Goal: Task Accomplishment & Management: Manage account settings

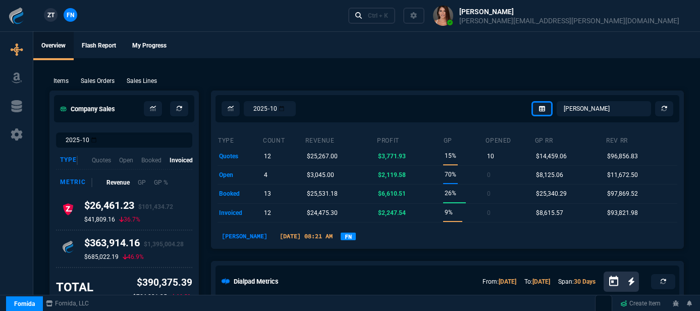
select select "12: [PERSON_NAME]"
click at [396, 21] on link "Ctrl + K" at bounding box center [371, 16] width 47 height 16
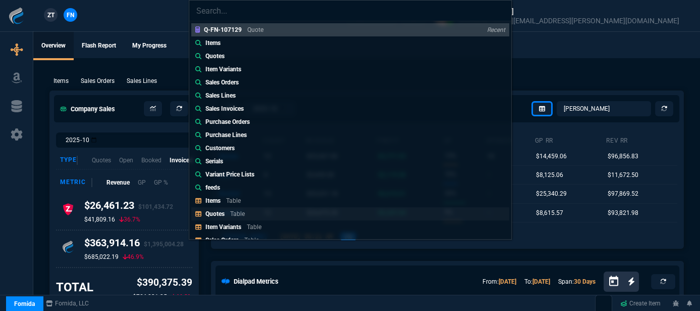
click at [241, 214] on p "Table" at bounding box center [237, 213] width 15 height 7
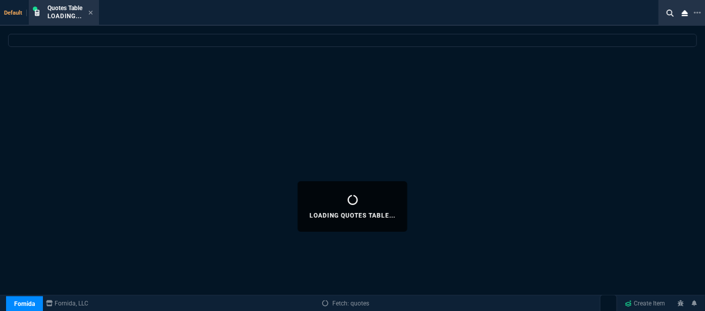
select select
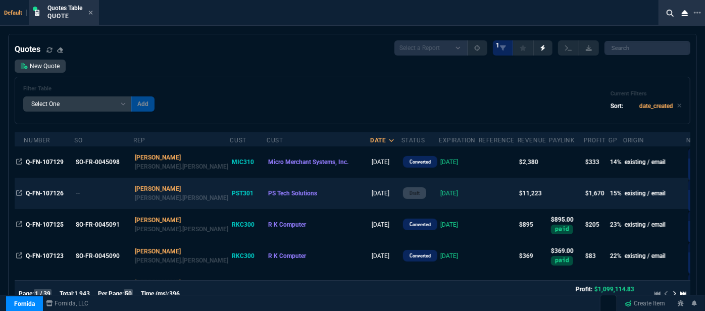
click at [479, 187] on td at bounding box center [498, 193] width 39 height 31
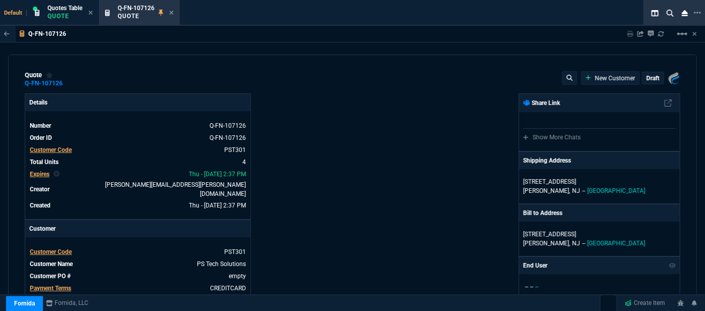
type input "19"
type input "397"
type input "2844.07"
type input "19"
type input "565"
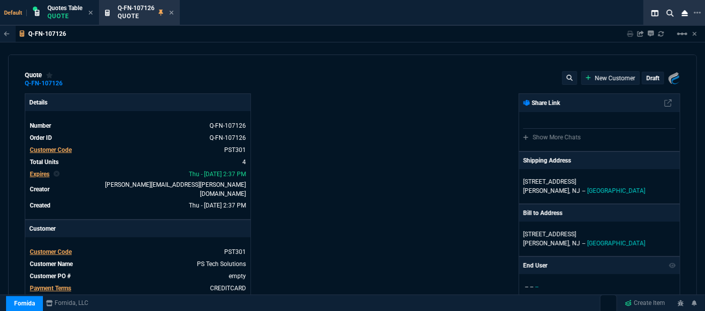
type input "4041.58"
type input "3455"
type input "27"
type input "19"
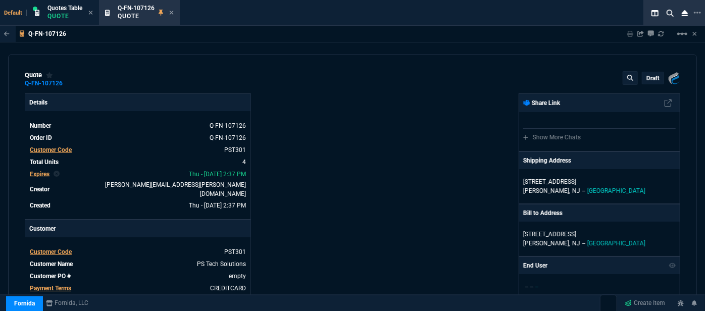
type input "488"
type input "19"
type input "718"
type input "27"
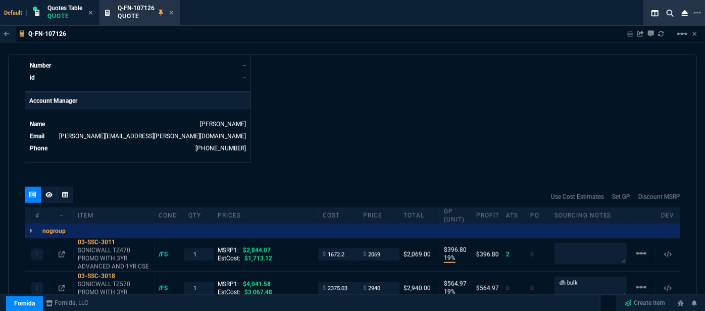
scroll to position [642, 0]
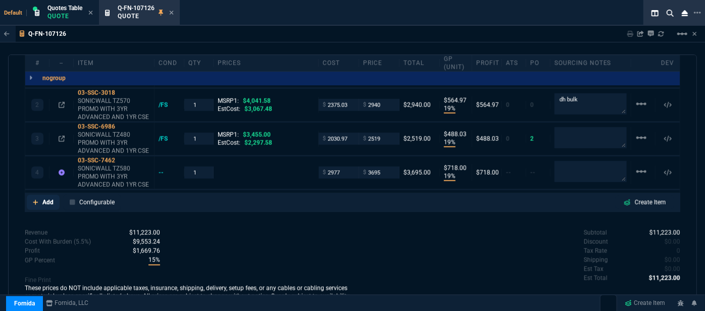
click at [36, 199] on fa-icon at bounding box center [36, 202] width 6 height 7
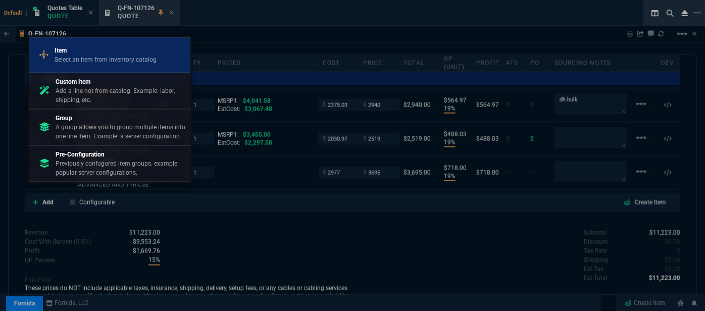
click at [109, 66] on div "Item Select an item from inventory catalog" at bounding box center [109, 55] width 153 height 26
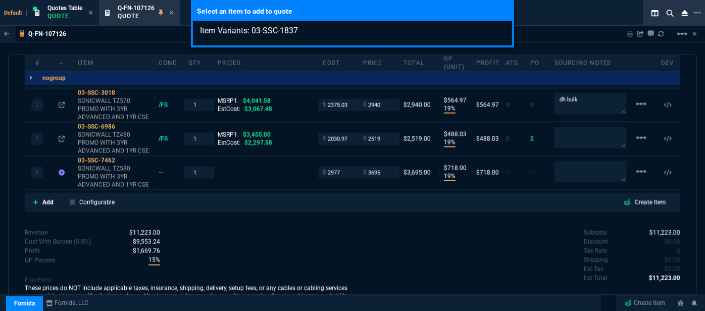
type input "Item Variants: 03-SSC-1837"
click at [370, 232] on div "Select an item to add to quote Item Variants: 03-SSC-1837" at bounding box center [352, 155] width 705 height 311
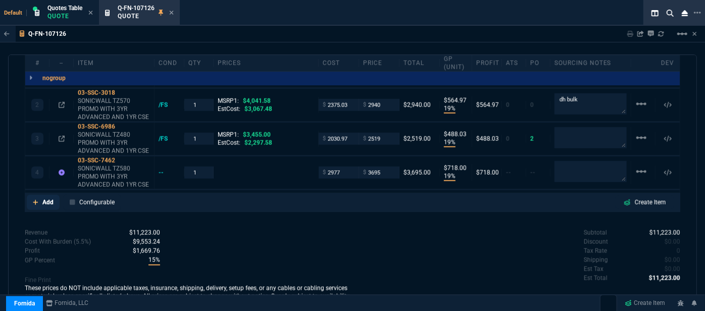
click at [34, 199] on icon at bounding box center [36, 202] width 6 height 6
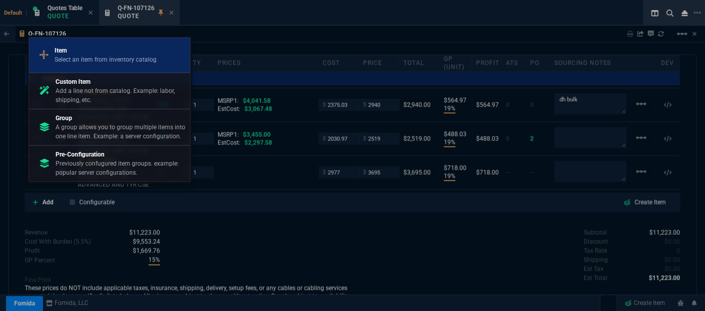
click at [101, 64] on p "Select an item from inventory catalog" at bounding box center [106, 59] width 102 height 9
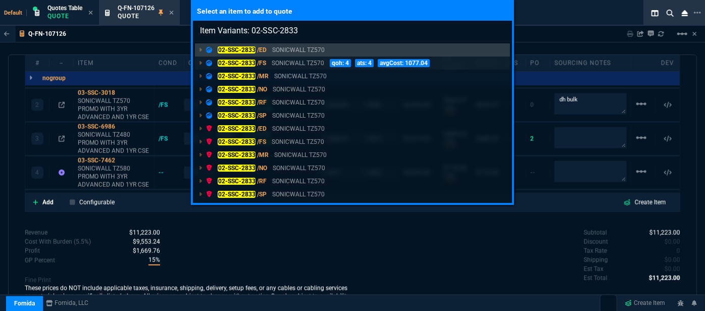
type input "Item Variants: 02-SSC-2833"
click at [311, 64] on p "SONICWALL TZ570" at bounding box center [298, 63] width 53 height 9
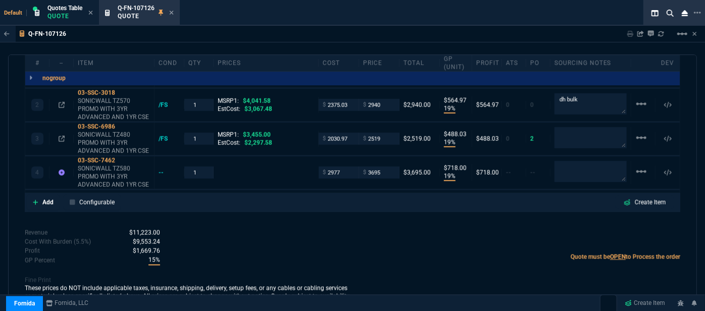
scroll to position [641, 0]
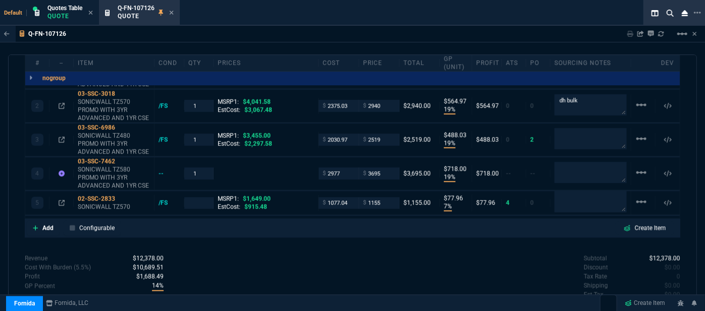
type input "19"
type input "397"
type input "19"
type input "565"
type input "19"
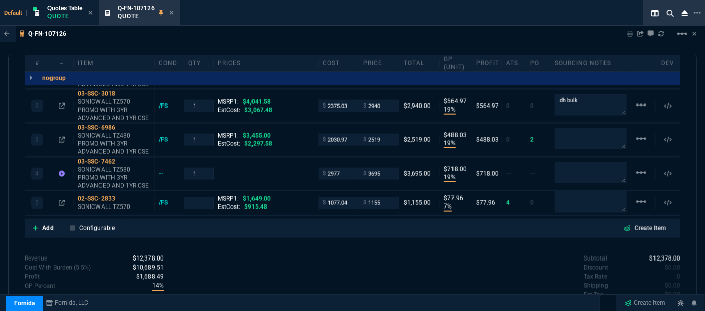
type input "488"
type input "19"
type input "718"
type input "7"
type input "78"
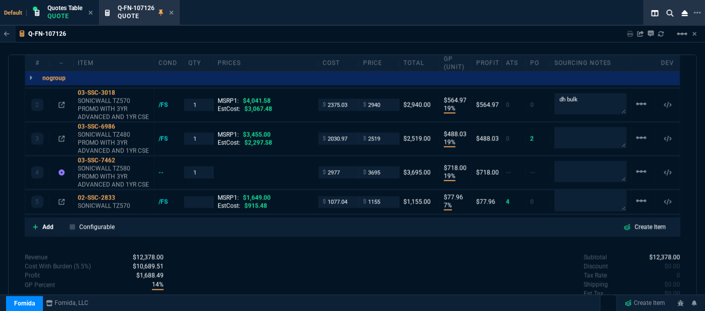
type input "27"
type input "30"
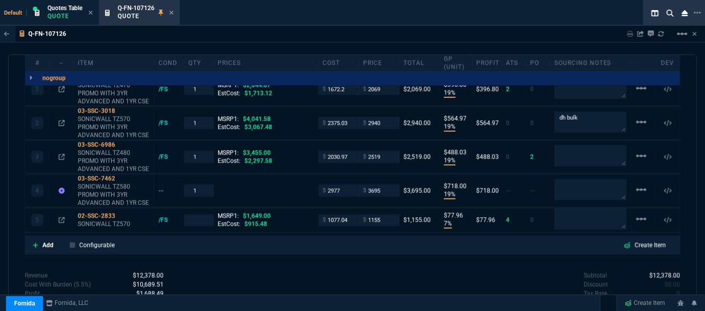
scroll to position [668, 0]
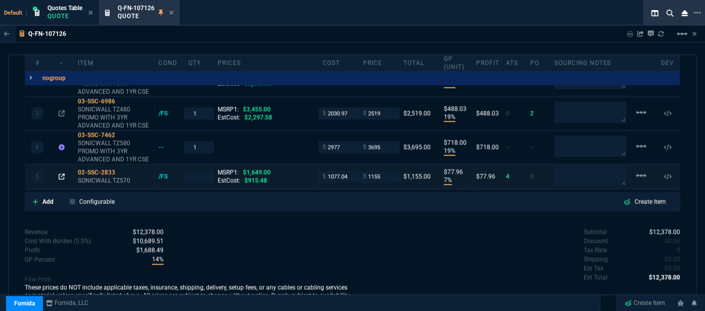
click at [60, 174] on icon at bounding box center [62, 177] width 6 height 6
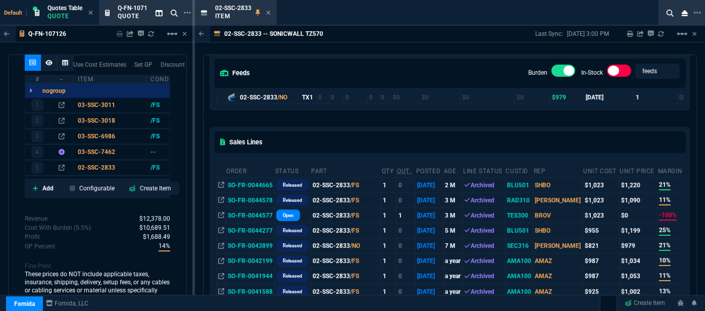
scroll to position [137, 0]
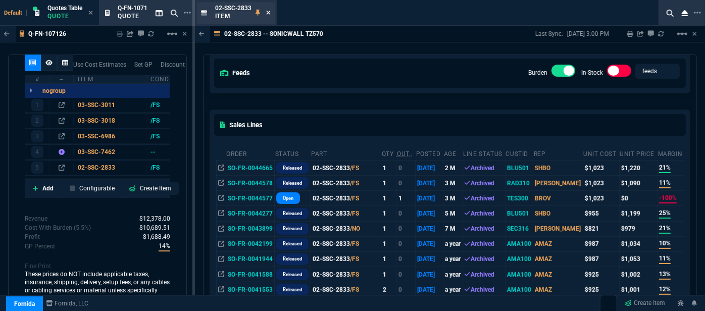
click at [267, 12] on icon at bounding box center [268, 13] width 5 height 6
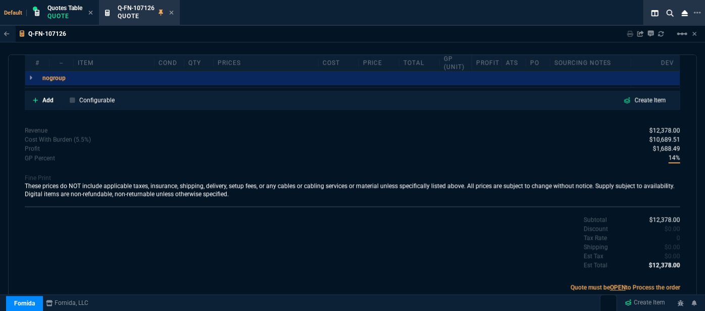
scroll to position [668, 0]
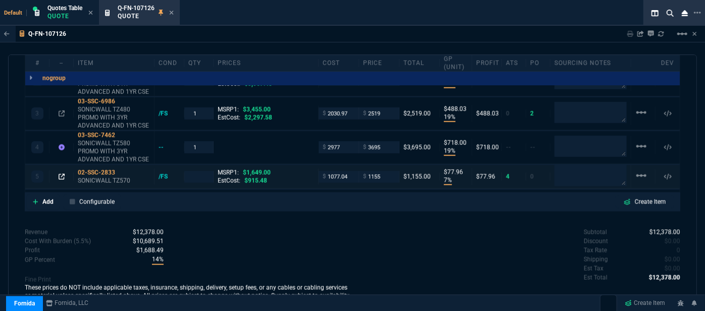
click at [61, 174] on icon at bounding box center [62, 177] width 6 height 6
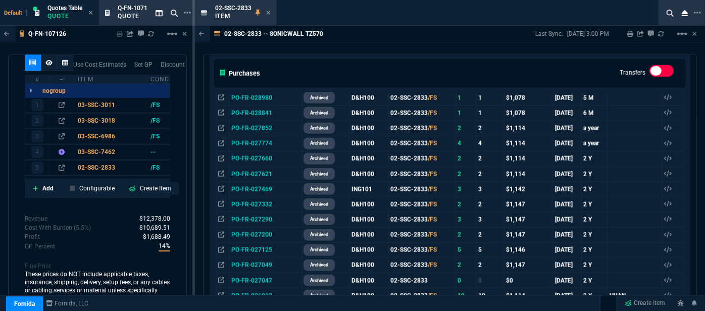
scroll to position [491, 0]
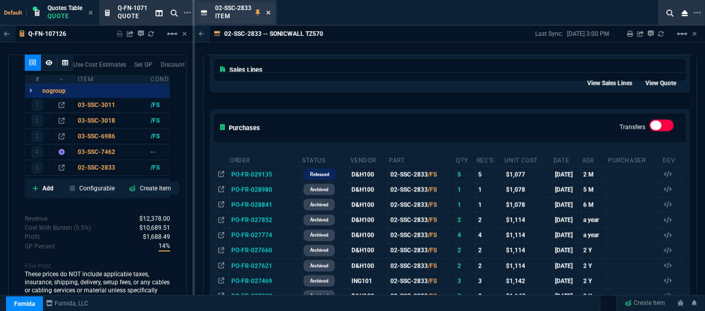
click at [268, 13] on icon at bounding box center [268, 13] width 4 height 4
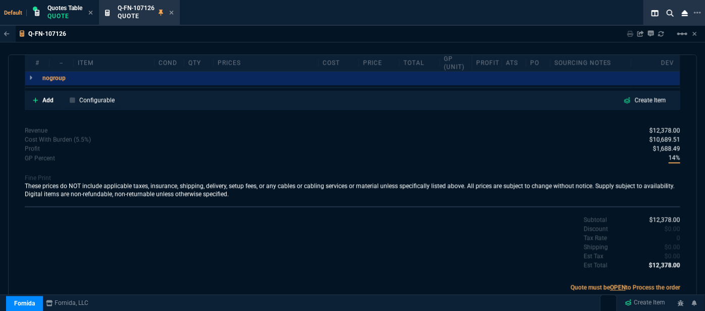
scroll to position [668, 0]
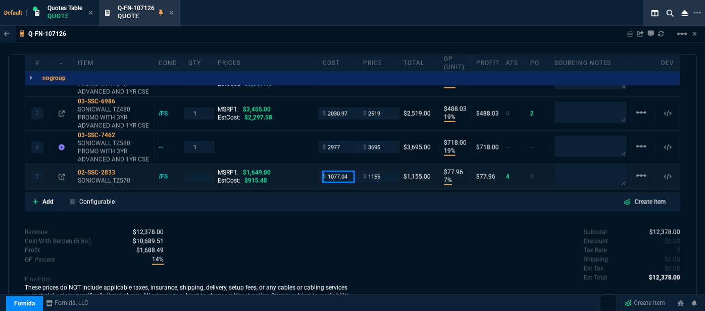
click at [351, 171] on input "1077.04" at bounding box center [339, 177] width 32 height 12
type input "915.48"
click at [352, 194] on div "Add Configurable Create Item" at bounding box center [352, 201] width 651 height 15
type input "1"
type input "915.48"
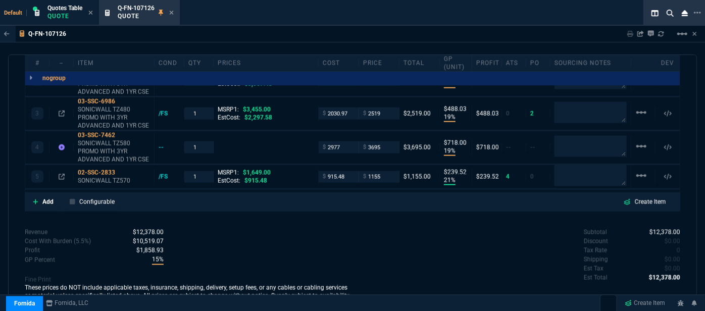
type input "21"
type input "240"
click at [124, 170] on icon at bounding box center [122, 173] width 6 height 6
click at [635, 170] on mat-icon "linear_scale" at bounding box center [641, 176] width 12 height 12
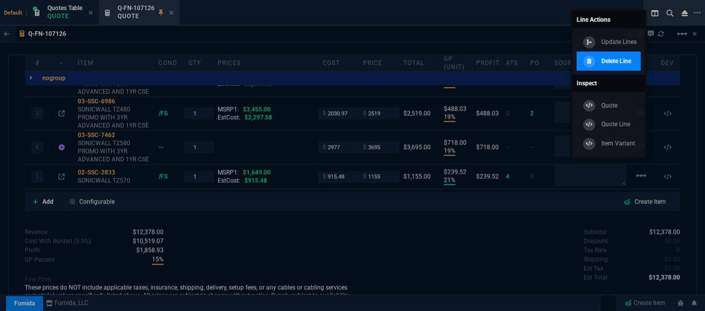
click at [591, 64] on fa-icon at bounding box center [589, 61] width 5 height 7
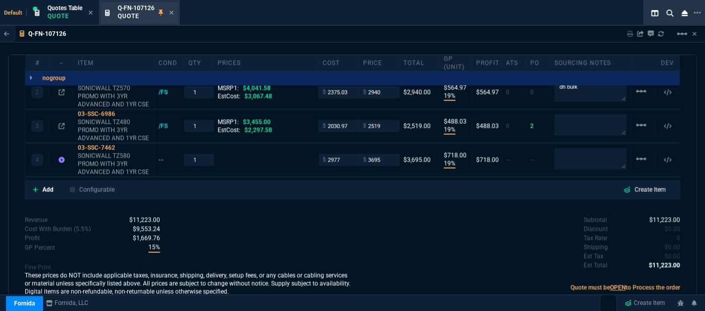
scroll to position [0, 0]
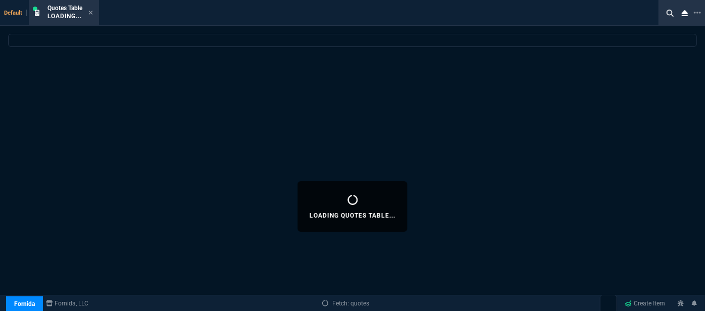
select select
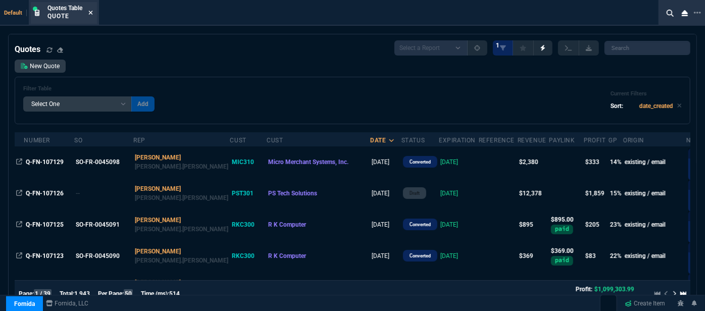
click at [92, 14] on icon at bounding box center [91, 13] width 4 height 4
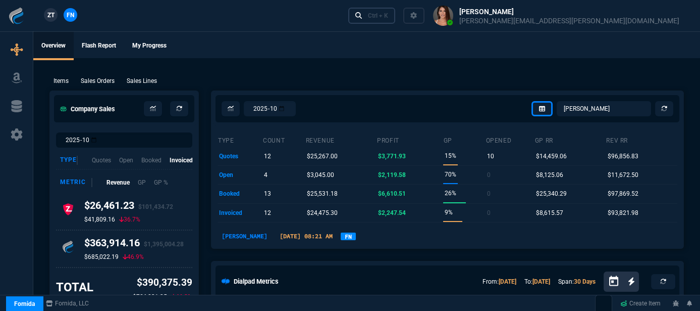
click at [388, 16] on div "Ctrl + K" at bounding box center [378, 16] width 20 height 8
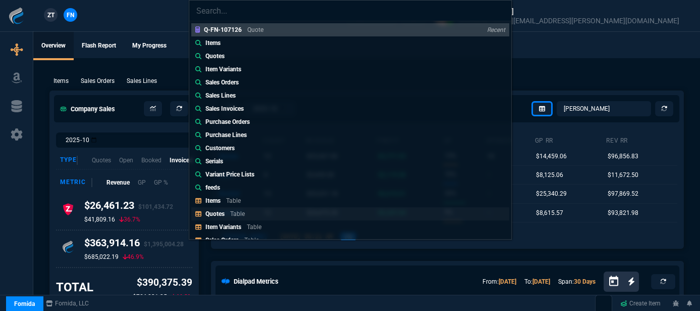
click at [234, 213] on p "Table" at bounding box center [237, 213] width 15 height 7
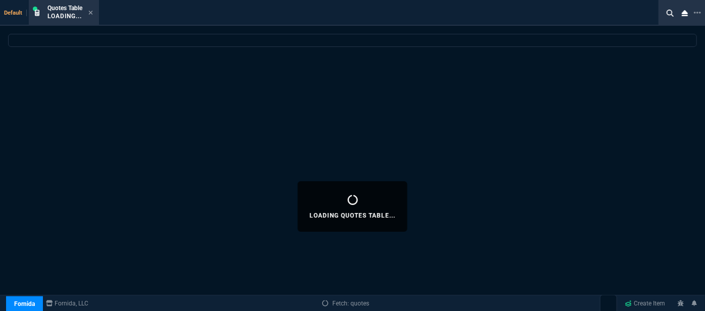
select select
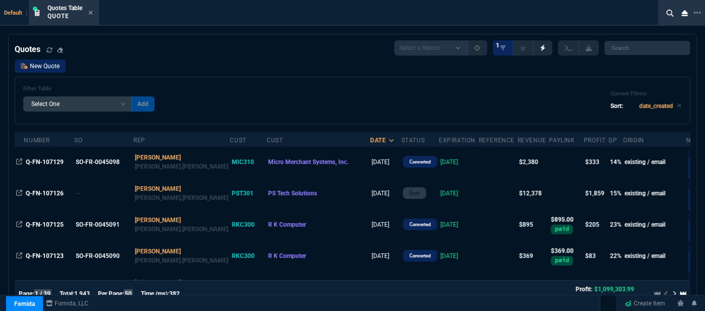
click at [53, 66] on link "New Quote" at bounding box center [40, 66] width 51 height 13
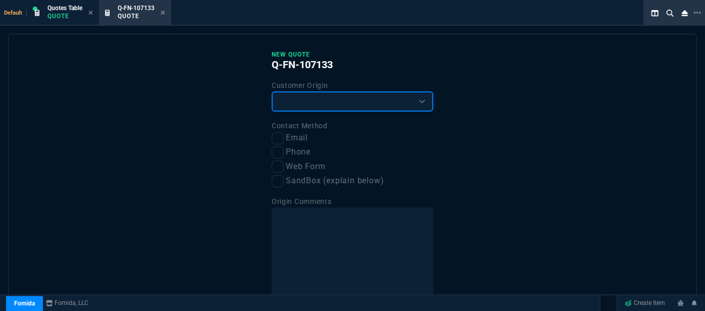
click at [300, 101] on select "Existing Customer Amazon Lead (first order) Website Lead (first order) Called (…" at bounding box center [353, 101] width 162 height 20
select select "existing"
click at [272, 91] on select "Existing Customer Amazon Lead (first order) Website Lead (first order) Called (…" at bounding box center [353, 101] width 162 height 20
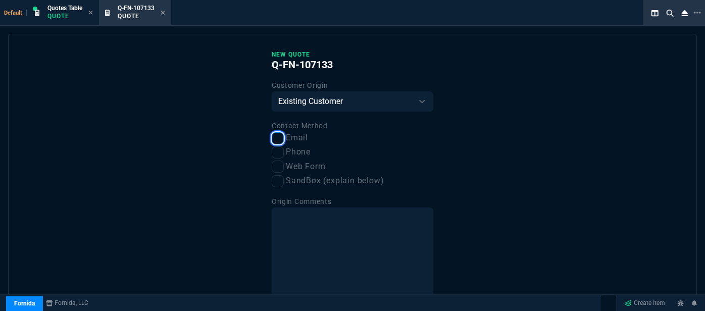
click at [277, 140] on input "Email" at bounding box center [278, 138] width 12 height 12
checkbox input "true"
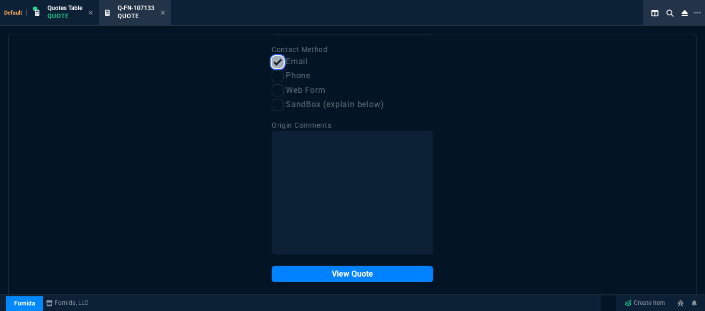
scroll to position [77, 0]
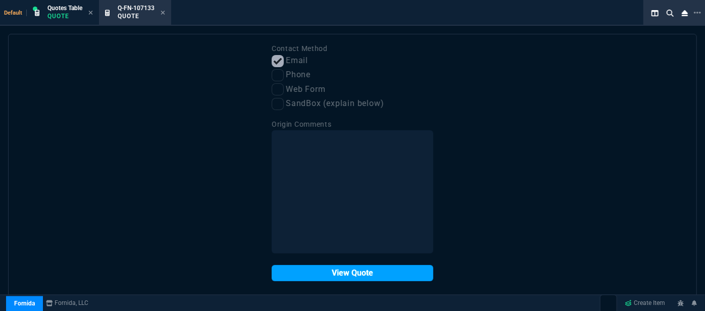
click at [346, 276] on button "View Quote" at bounding box center [353, 273] width 162 height 16
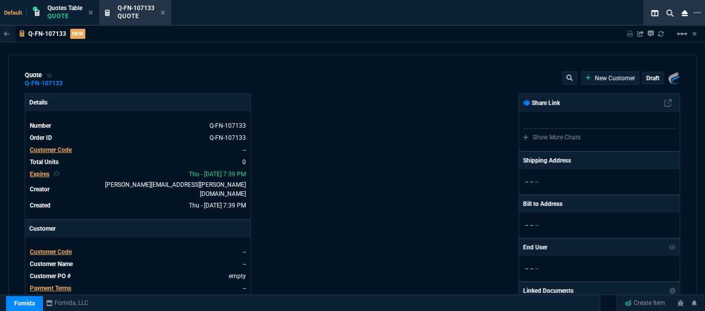
click at [48, 248] on span "Customer Code" at bounding box center [51, 251] width 42 height 7
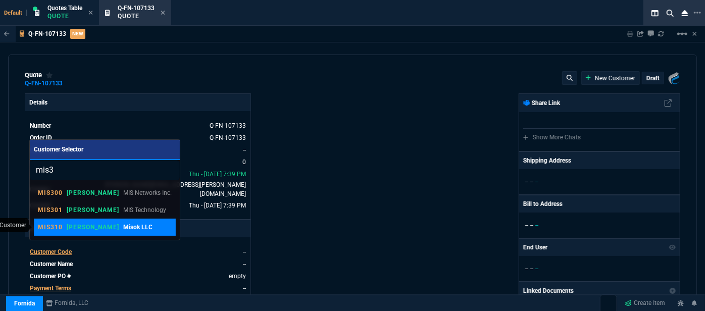
type input "mis3"
click at [79, 228] on p "[PERSON_NAME]" at bounding box center [93, 227] width 52 height 8
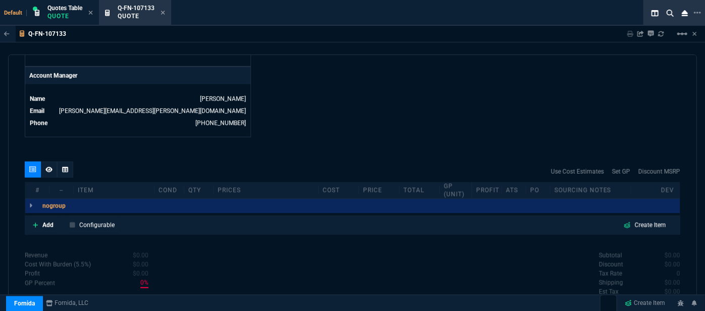
scroll to position [505, 0]
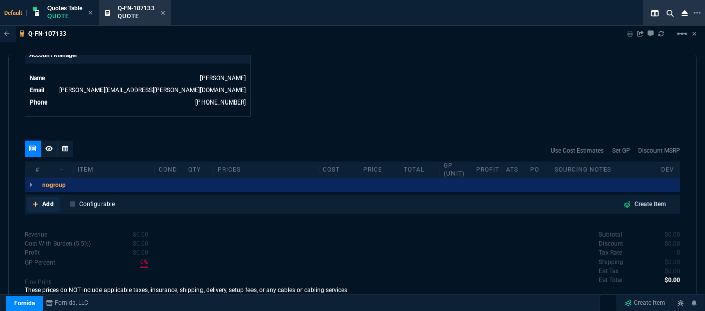
click at [34, 202] on icon at bounding box center [35, 204] width 5 height 5
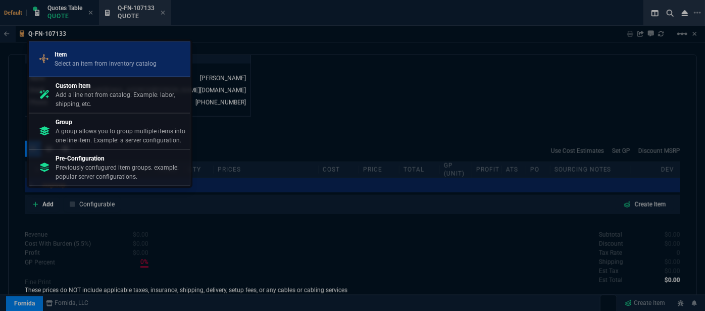
click at [78, 56] on p "Item" at bounding box center [106, 54] width 102 height 9
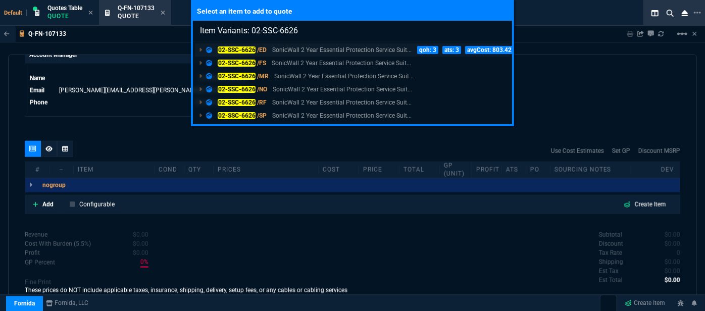
type input "Item Variants: 02-SSC-6626"
click at [364, 52] on p "SonicWall 2 Year Essential Protection Service Suit..." at bounding box center [341, 49] width 139 height 9
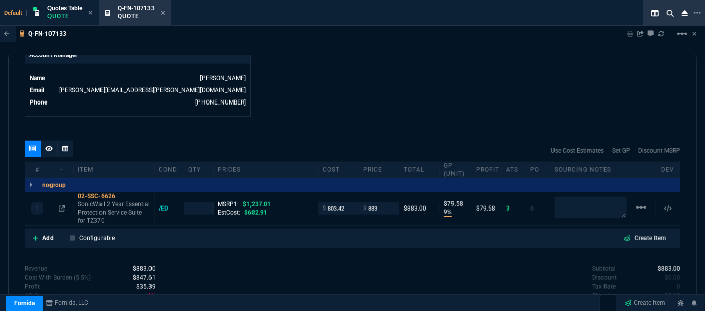
type input "9"
type input "80"
type input "29"
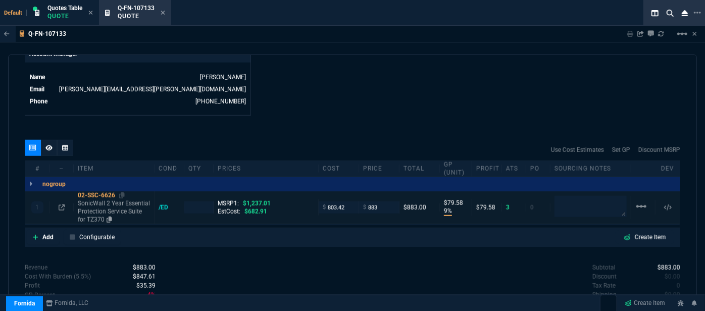
scroll to position [543, 0]
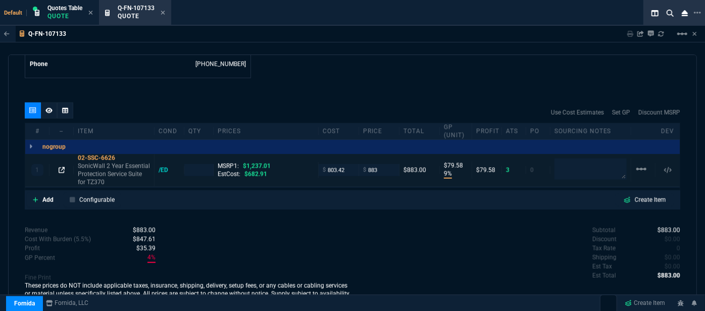
click at [63, 167] on icon at bounding box center [62, 170] width 6 height 6
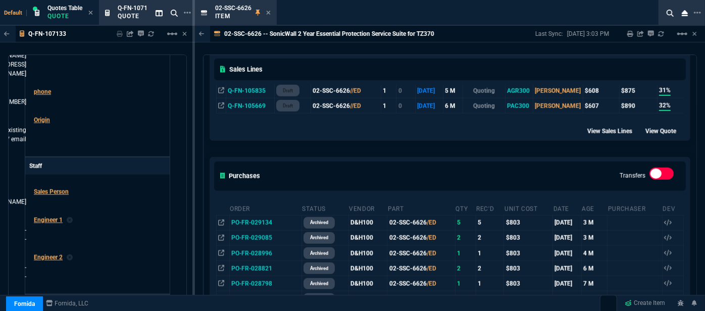
scroll to position [550, 0]
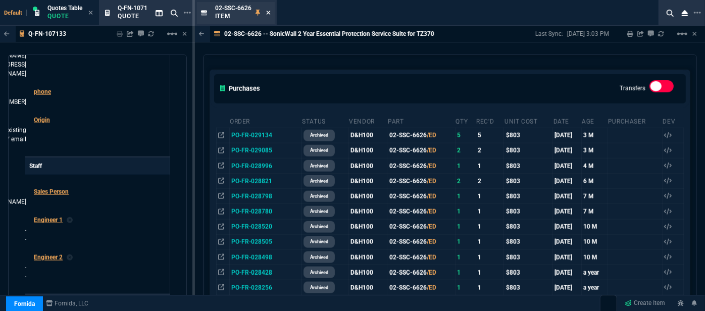
click at [268, 11] on icon at bounding box center [268, 13] width 5 height 6
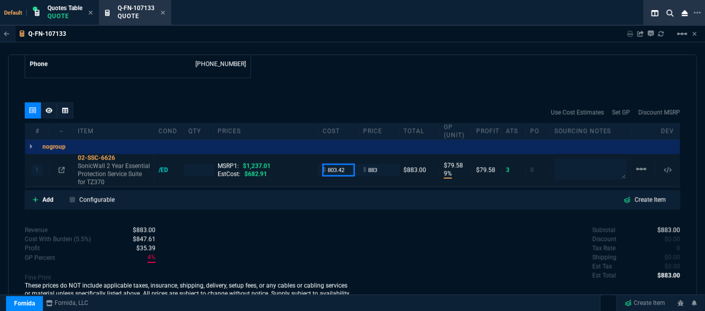
click at [342, 164] on input "803.42" at bounding box center [339, 170] width 32 height 12
type input "682.91"
type input "1"
type input "682.91"
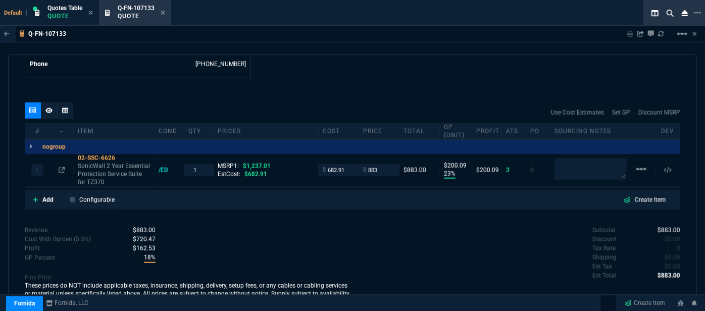
type input "23"
type input "200"
click at [122, 144] on div "nogroup Quantity Quantity 1 Units -- unitCost -- Price -- Total -- Profit -- Gp…" at bounding box center [352, 147] width 655 height 14
click at [122, 155] on icon at bounding box center [122, 158] width 6 height 6
click at [120, 155] on icon at bounding box center [122, 158] width 6 height 6
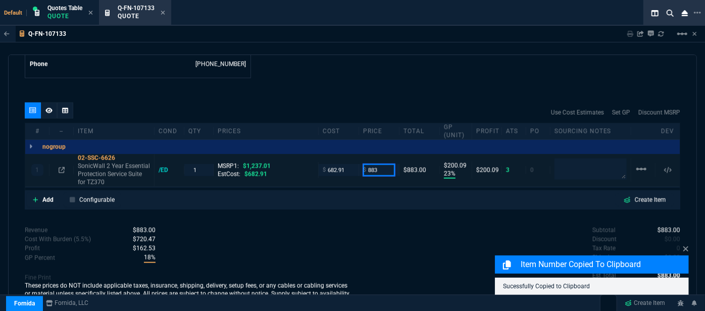
click at [385, 164] on input "883" at bounding box center [379, 170] width 32 height 12
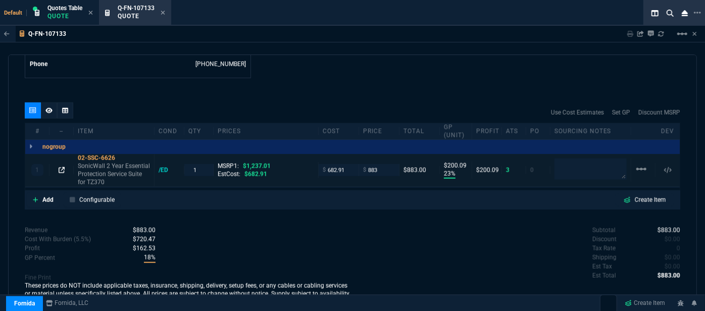
click at [59, 167] on icon at bounding box center [62, 170] width 6 height 6
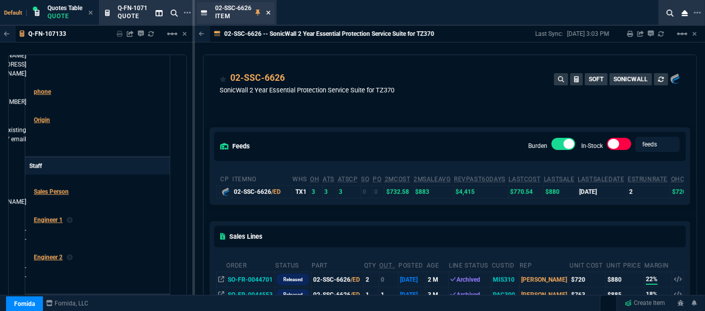
click at [268, 13] on icon at bounding box center [268, 13] width 4 height 4
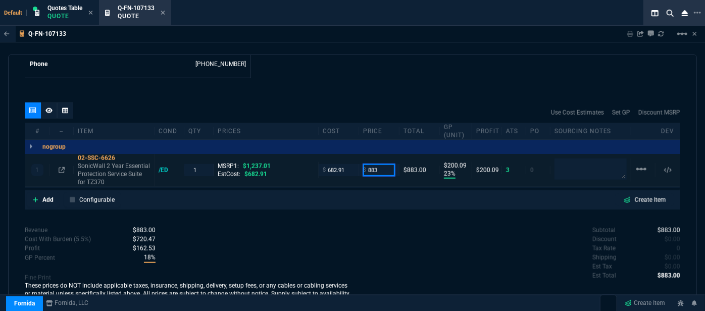
click at [388, 164] on input "883" at bounding box center [379, 170] width 32 height 12
click at [124, 155] on icon at bounding box center [122, 158] width 6 height 6
drag, startPoint x: 362, startPoint y: 167, endPoint x: 353, endPoint y: 166, distance: 9.7
click at [353, 166] on div "1 02-SSC-6626 SonicWall 2 Year Essential Protection Service Suite for TZ370 /ED…" at bounding box center [352, 170] width 655 height 33
type input "920"
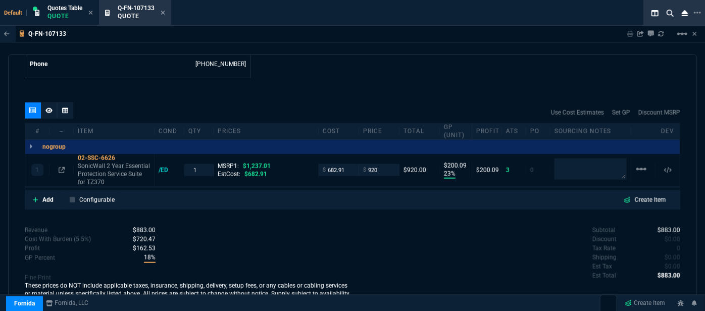
click at [361, 42] on div "Q-FN-107133 Sharing Q-FN-107133 Link Dev Link Share on Teams linear_scale" at bounding box center [352, 34] width 705 height 17
type input "920"
type input "26"
type input "237"
type input "26"
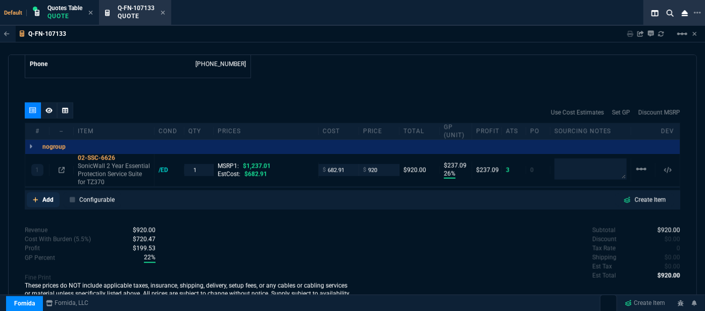
click at [35, 197] on icon at bounding box center [35, 199] width 5 height 5
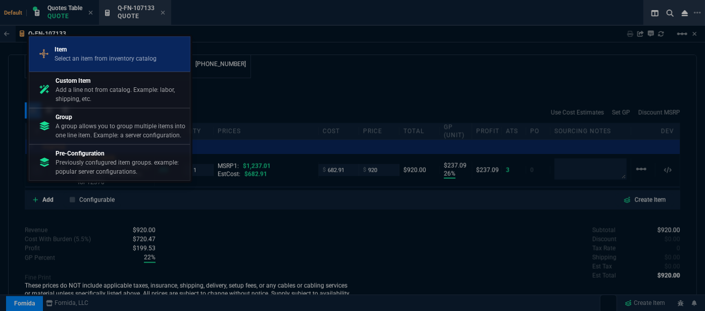
click at [113, 55] on p "Select an item from inventory catalog" at bounding box center [106, 58] width 102 height 9
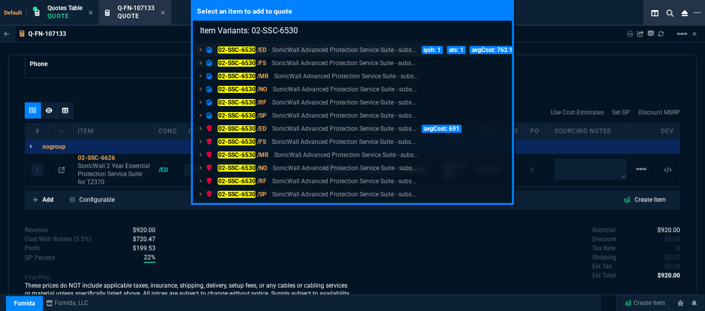
type input "Item Variants: 02-SSC-6530"
click at [284, 49] on p "SonicWall Advanced Protection Service Suite - subs..." at bounding box center [344, 49] width 144 height 9
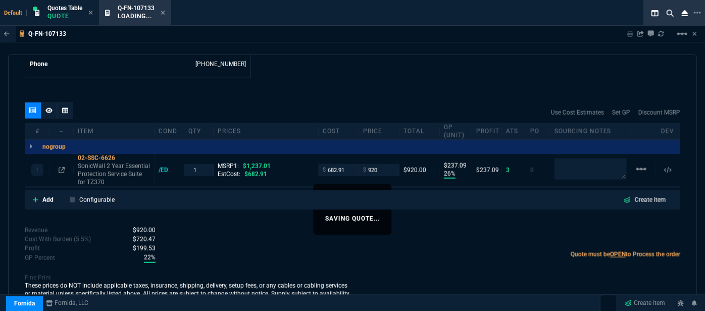
scroll to position [541, 0]
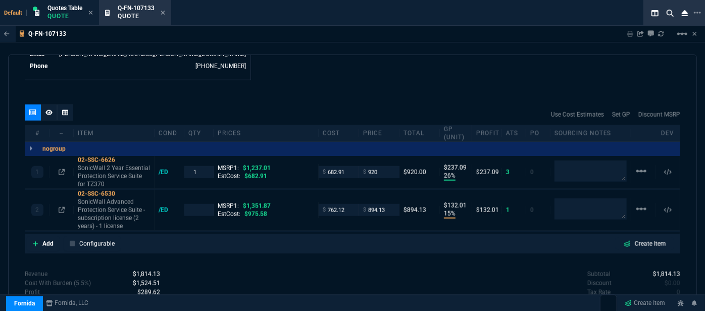
type input "26"
type input "237"
type input "15"
type input "132"
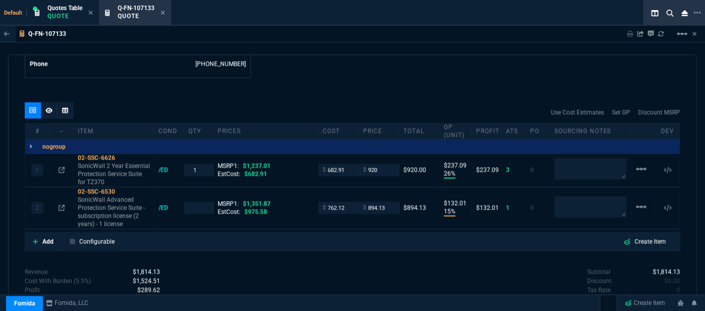
type input "26"
type input "34"
click at [61, 205] on icon at bounding box center [62, 208] width 6 height 6
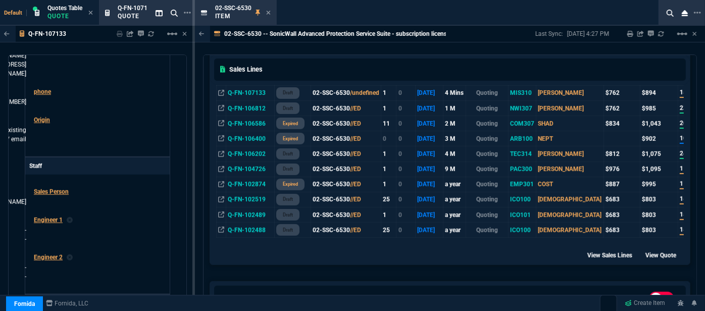
scroll to position [505, 0]
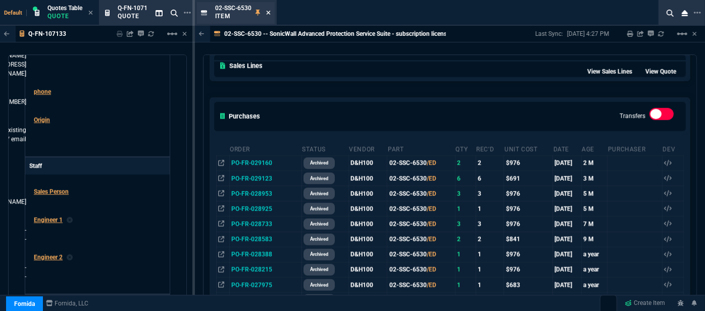
click at [269, 15] on icon at bounding box center [268, 13] width 5 height 6
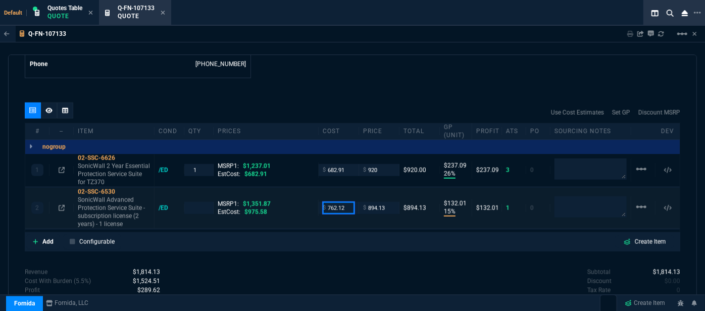
click at [346, 202] on input "762.12" at bounding box center [339, 208] width 32 height 12
type input "829.60"
click at [373, 80] on div "quote Q-FN-107133 Misok LLC draft Fornida, LLC [STREET_ADDRESS] Details Number …" at bounding box center [352, 187] width 689 height 265
type input "1"
type input "829.6"
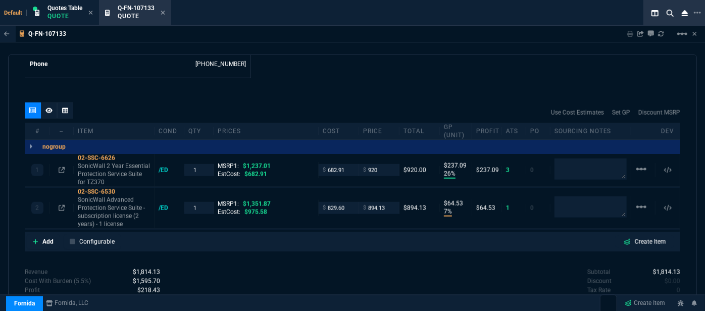
type input "7"
type input "65"
click at [373, 80] on div "quote Q-FN-107133 Misok LLC draft Fornida, LLC [STREET_ADDRESS] Details Number …" at bounding box center [352, 187] width 689 height 265
click at [388, 202] on input "894.13" at bounding box center [379, 208] width 32 height 12
type input "944"
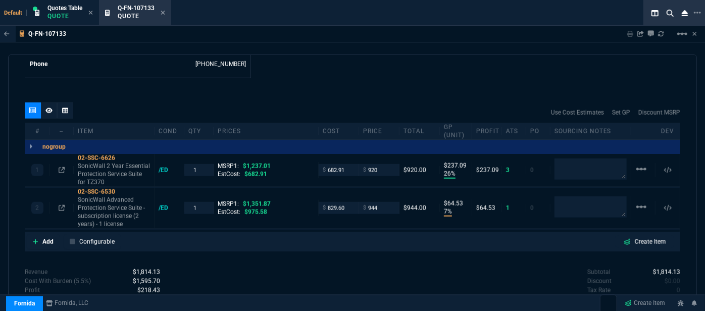
click at [371, 43] on div "Q-FN-107133 Sharing Q-FN-107133 Link Dev Link Share on Teams linear_scale quote…" at bounding box center [352, 197] width 705 height 342
type input "944"
type input "12"
type input "114"
type input "30"
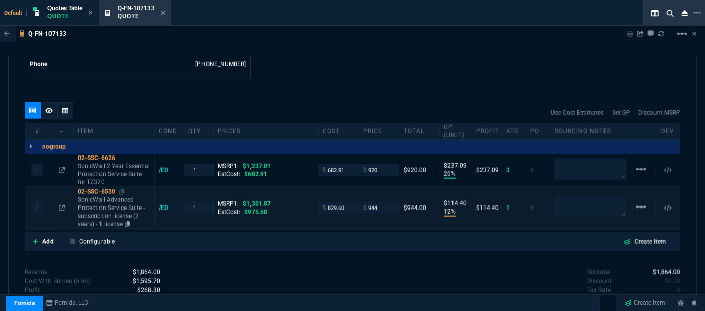
click at [120, 188] on div "02-SSC-6530" at bounding box center [114, 192] width 72 height 8
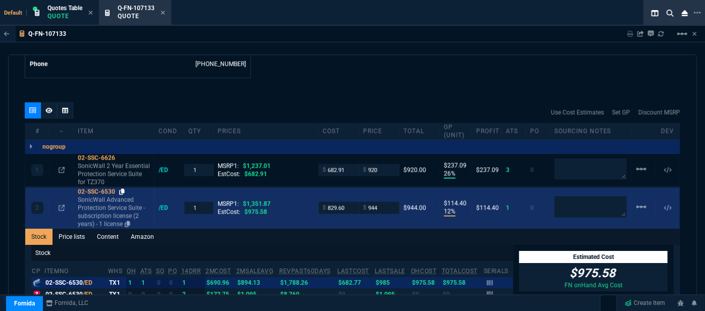
click at [123, 189] on icon at bounding box center [122, 192] width 6 height 6
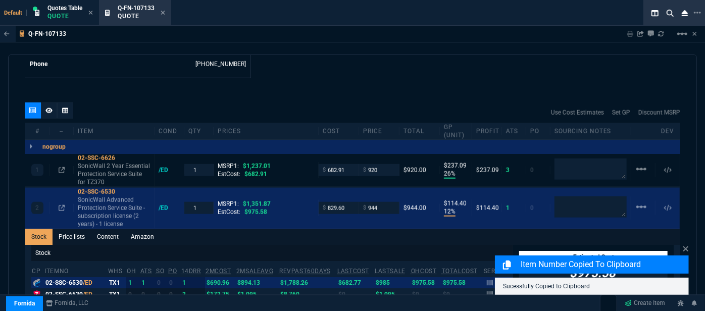
click at [404, 78] on div "quote Q-FN-107133 Misok LLC draft Fornida, LLC [STREET_ADDRESS] Details Number …" at bounding box center [352, 187] width 689 height 265
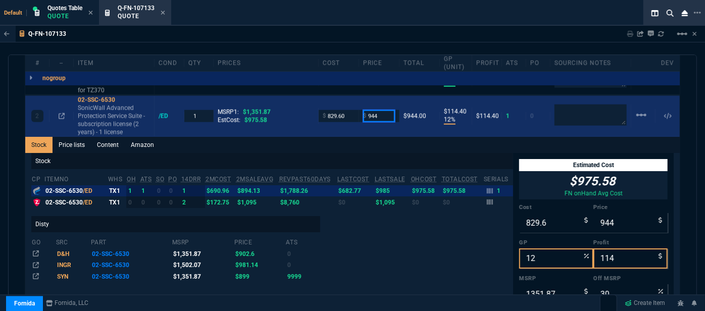
click at [384, 110] on input "944" at bounding box center [379, 116] width 32 height 12
type input "955"
click at [385, 126] on div "2 02-SSC-6530 SonicWall Advanced Protection Service Suite - subscription licens…" at bounding box center [352, 116] width 655 height 41
type input "955"
type input "13"
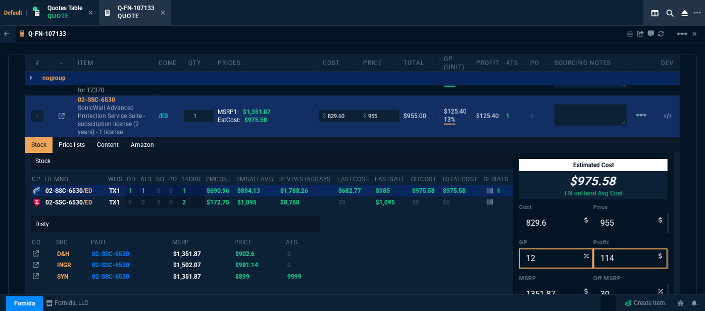
type input "125"
type input "29"
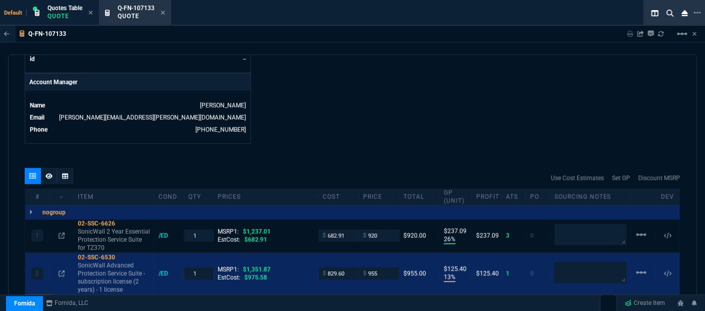
scroll to position [497, 0]
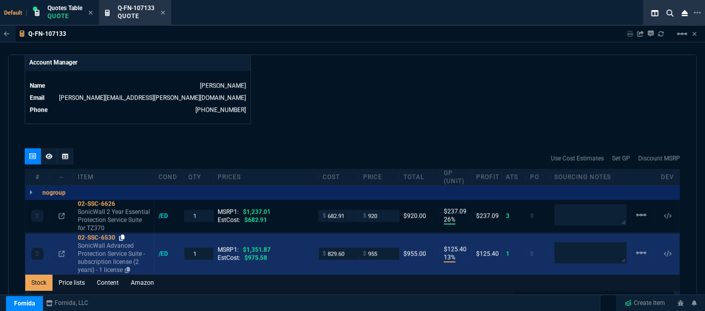
click at [125, 235] on icon at bounding box center [122, 238] width 6 height 6
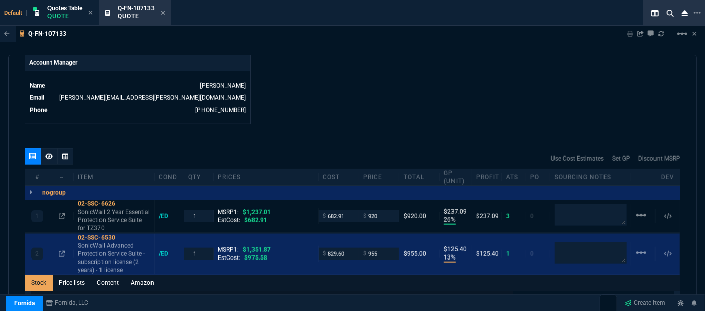
click at [397, 119] on div "quote Q-FN-107133 Misok LLC draft Fornida, LLC [STREET_ADDRESS] Details Number …" at bounding box center [352, 187] width 689 height 265
click at [62, 251] on icon at bounding box center [62, 254] width 6 height 6
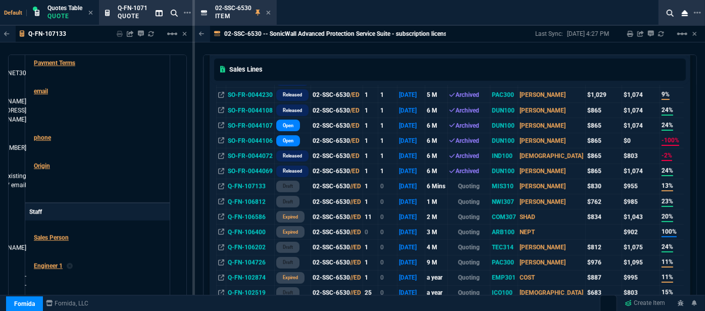
scroll to position [229, 0]
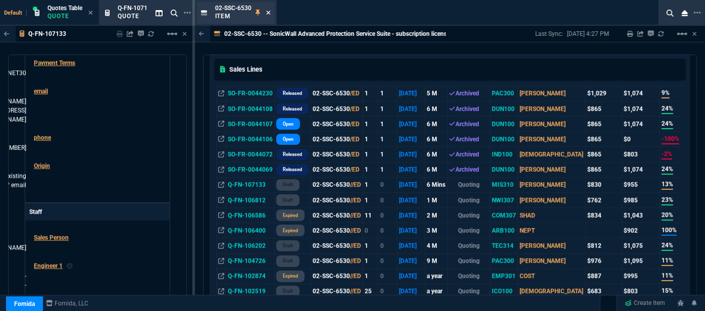
click at [269, 11] on icon at bounding box center [268, 13] width 5 height 6
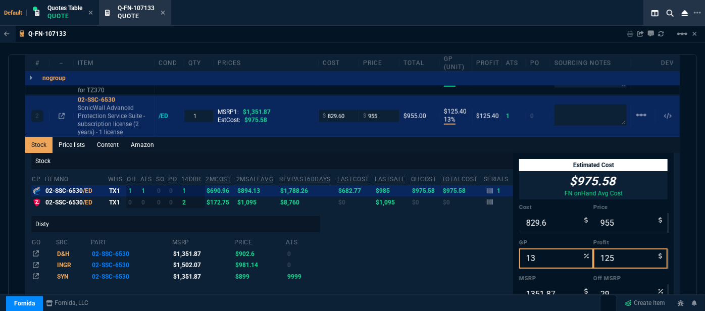
scroll to position [497, 0]
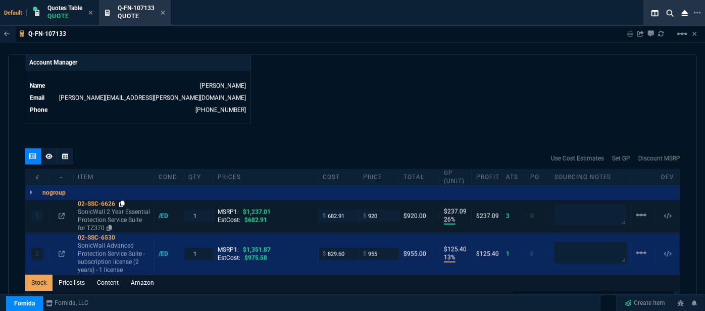
click at [122, 201] on icon at bounding box center [122, 204] width 6 height 6
click at [378, 210] on input "920" at bounding box center [379, 216] width 32 height 12
type input "930"
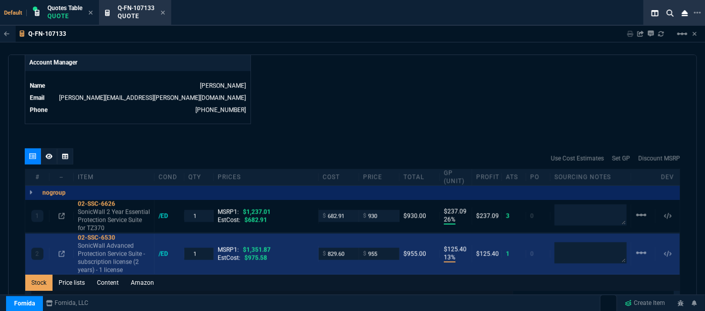
type input "930"
type input "27"
type input "247"
type input "25"
click at [382, 248] on input "955" at bounding box center [379, 254] width 32 height 12
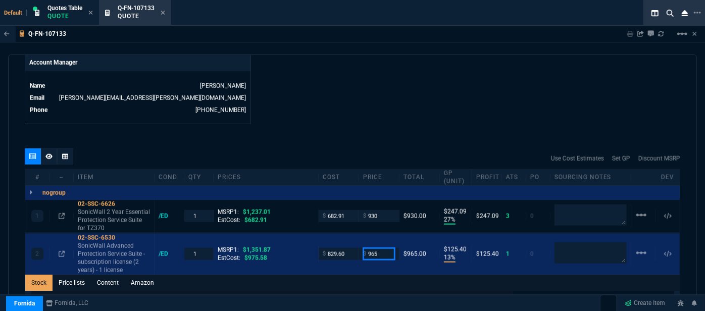
type input "965"
type input "14"
type input "135"
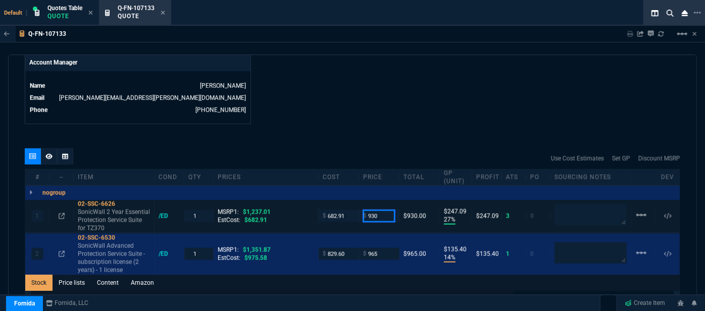
click at [385, 210] on input "930" at bounding box center [379, 216] width 32 height 12
type input "925"
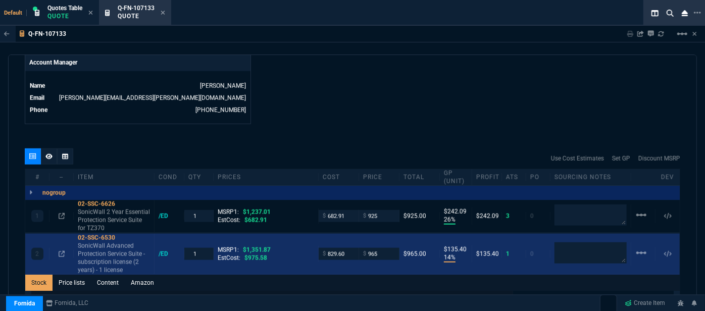
type input "26"
type input "242"
click at [384, 248] on input "965" at bounding box center [379, 254] width 32 height 12
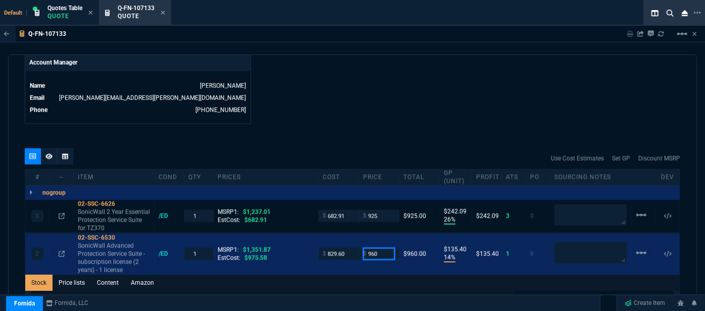
type input "960"
click at [380, 115] on div "quote Q-FN-107133 Misok LLC draft Fornida, LLC [STREET_ADDRESS] Details Number …" at bounding box center [352, 187] width 689 height 265
type input "960"
type input "130"
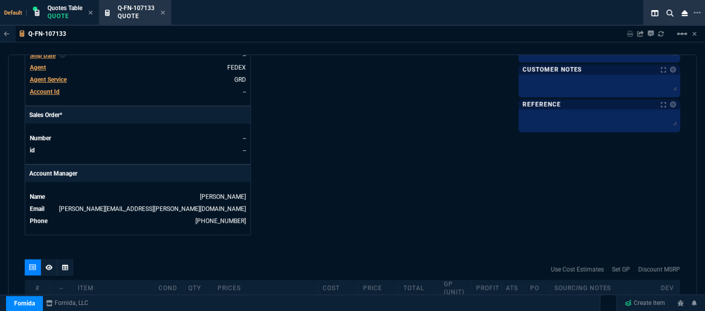
scroll to position [314, 0]
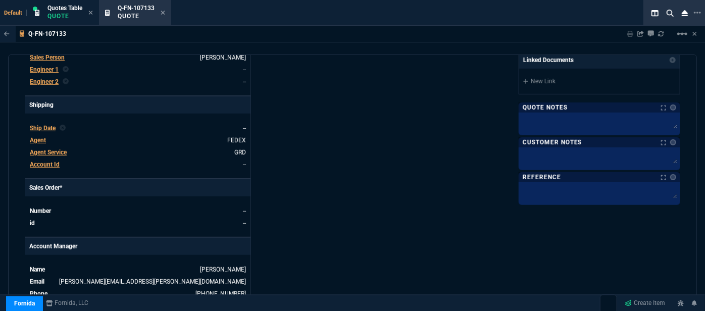
click at [36, 137] on span "Agent" at bounding box center [38, 140] width 16 height 7
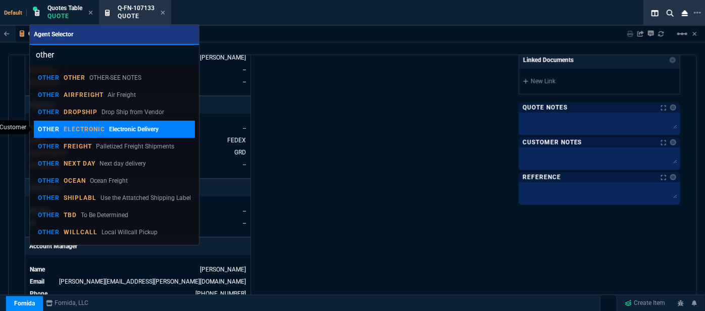
type input "other"
click at [53, 131] on p "OTHER" at bounding box center [49, 129] width 22 height 8
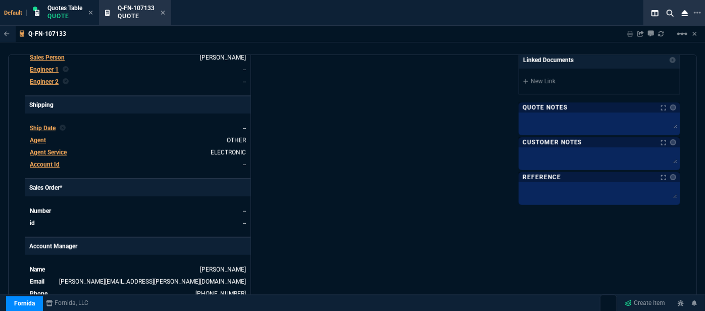
scroll to position [277, 0]
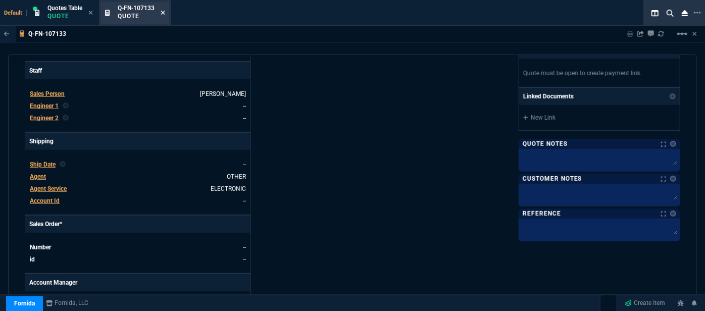
click at [164, 14] on icon at bounding box center [163, 13] width 5 height 6
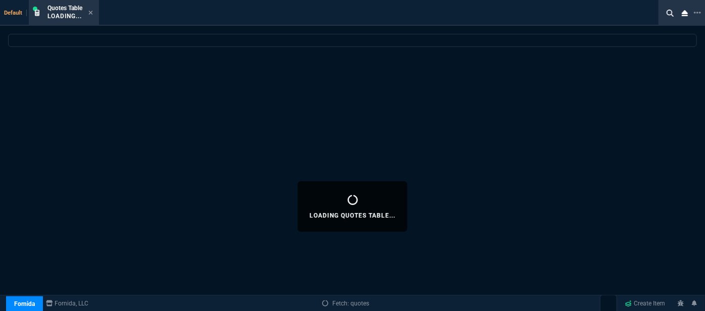
drag, startPoint x: 90, startPoint y: 15, endPoint x: 101, endPoint y: 16, distance: 11.1
click at [90, 15] on icon at bounding box center [90, 13] width 5 height 6
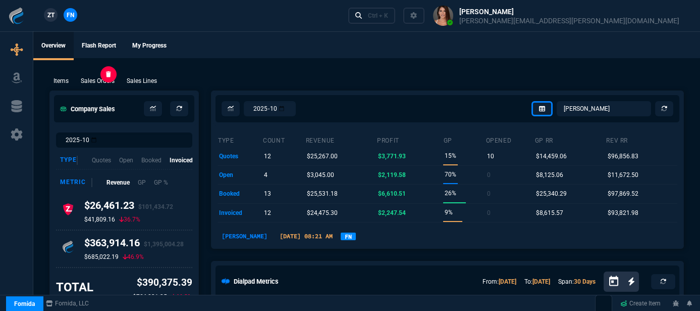
click at [101, 79] on p "Sales Orders" at bounding box center [98, 80] width 34 height 9
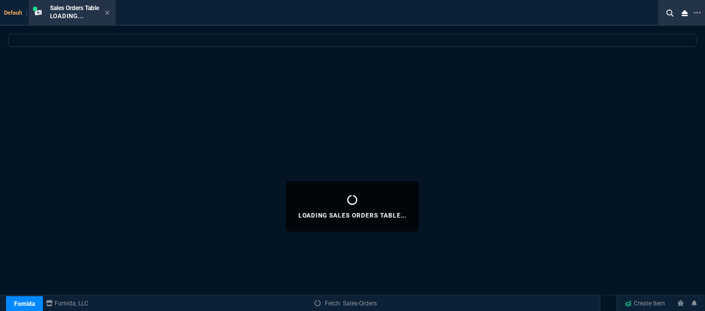
select select
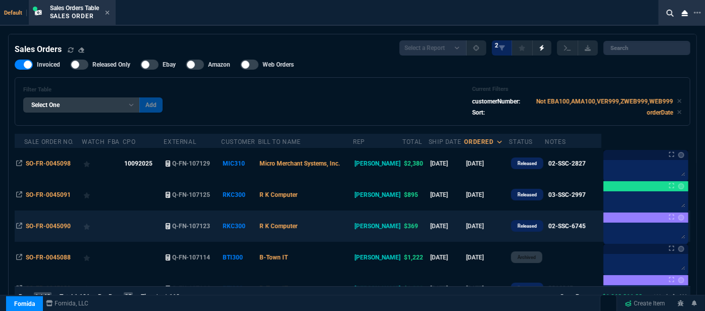
click at [352, 225] on td "R K Computer" at bounding box center [305, 226] width 95 height 31
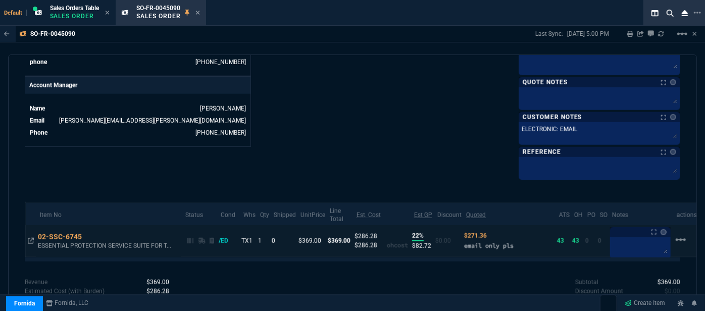
scroll to position [498, 0]
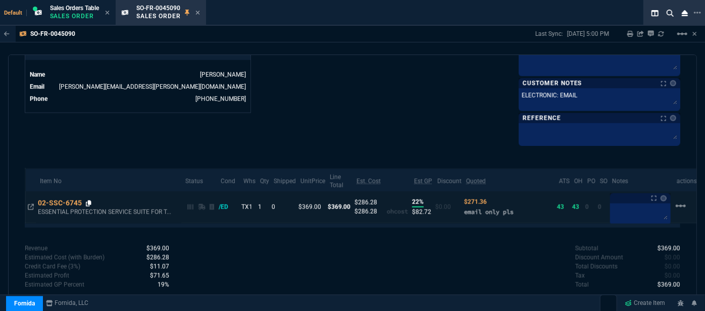
click at [88, 200] on icon at bounding box center [89, 203] width 6 height 6
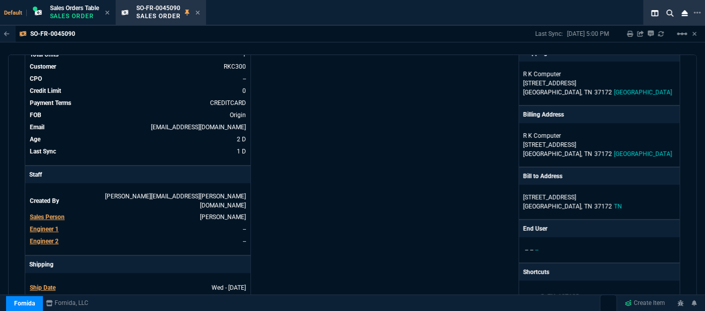
scroll to position [0, 0]
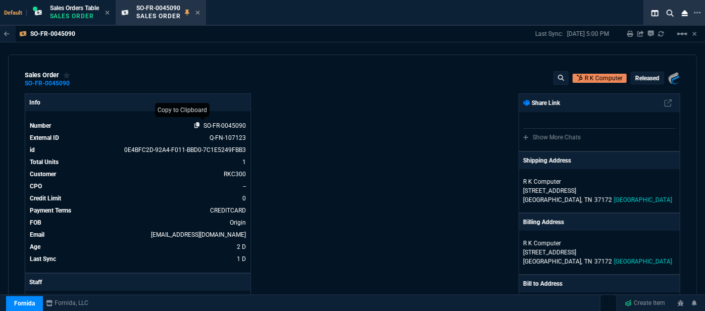
click at [195, 124] on icon at bounding box center [197, 125] width 6 height 6
click at [199, 13] on icon at bounding box center [197, 13] width 4 height 4
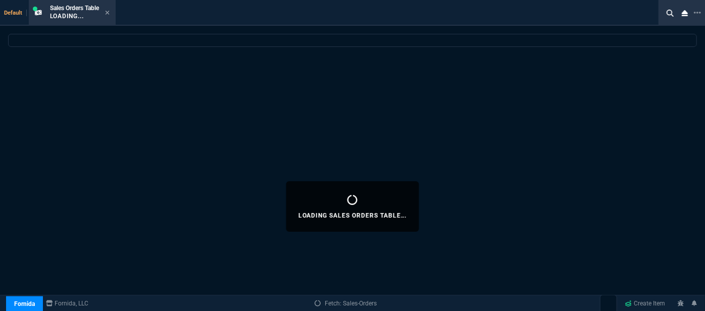
select select
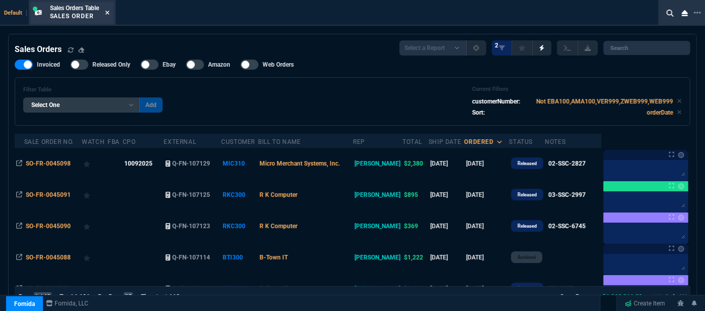
click at [109, 14] on icon at bounding box center [107, 13] width 5 height 6
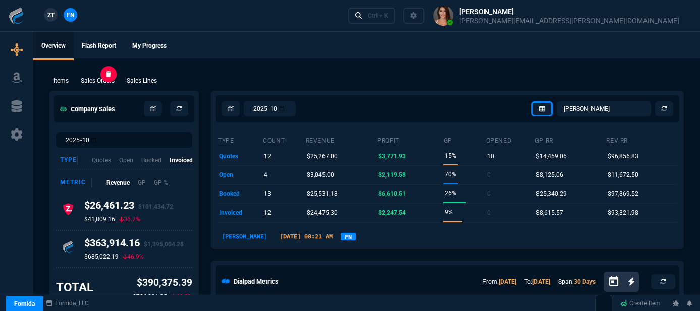
click at [91, 84] on p "Sales Orders" at bounding box center [98, 80] width 34 height 9
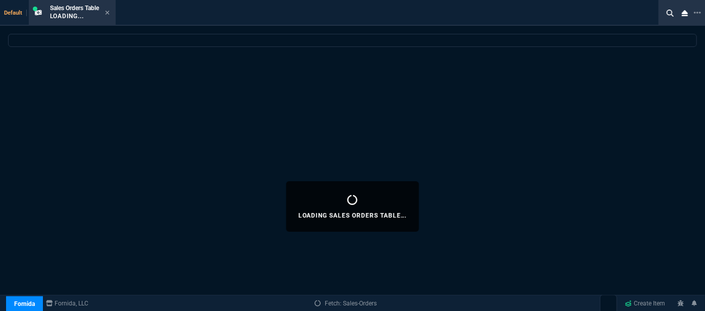
select select
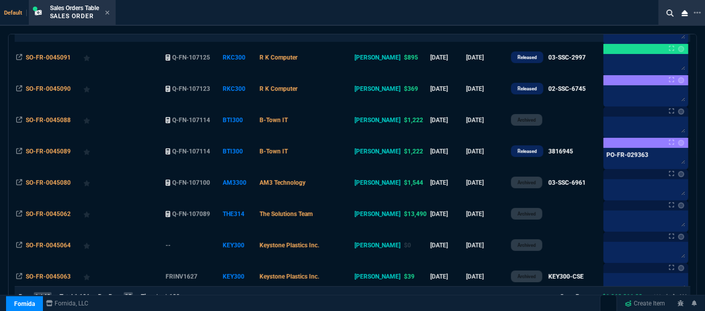
scroll to position [137, 0]
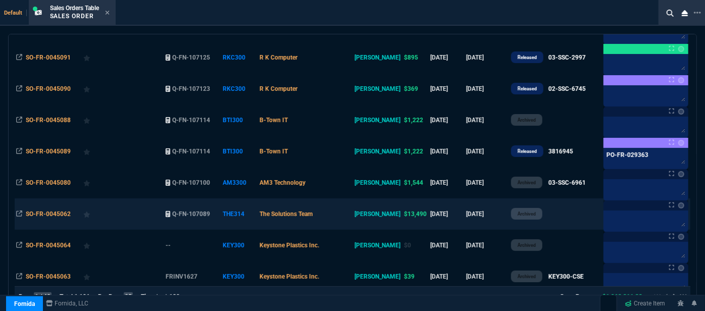
click at [343, 214] on td "The Solutions Team" at bounding box center [305, 213] width 95 height 31
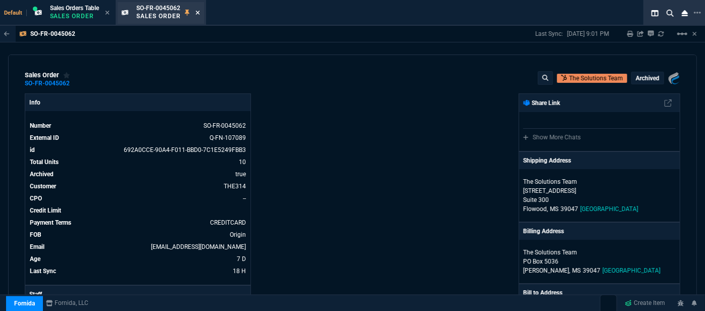
click at [197, 11] on icon at bounding box center [197, 13] width 4 height 4
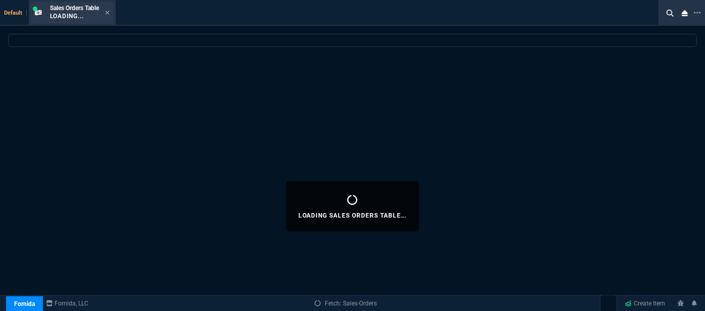
select select
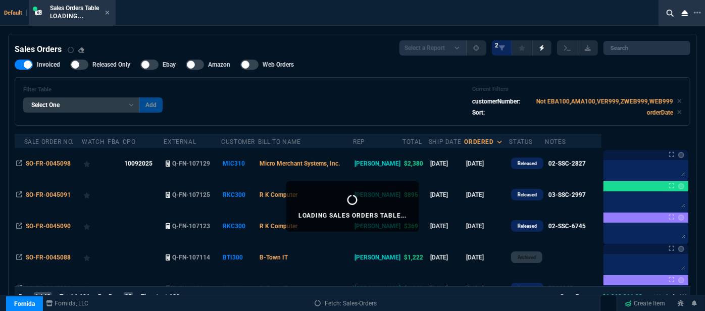
click at [107, 11] on icon at bounding box center [107, 13] width 4 height 4
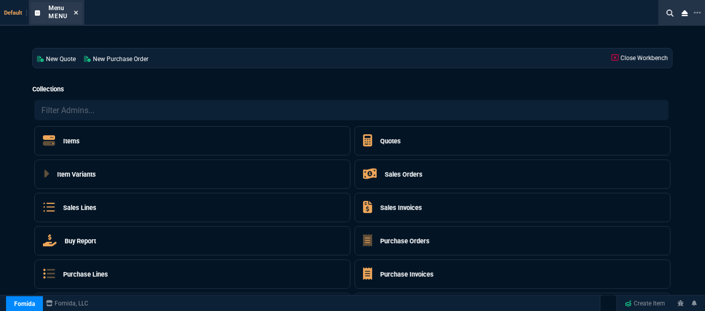
click at [74, 12] on icon at bounding box center [76, 13] width 4 height 4
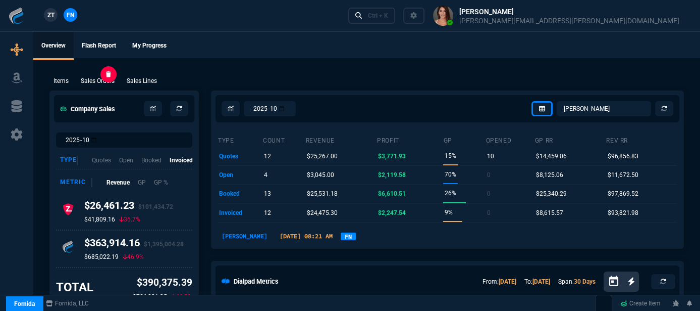
click at [89, 78] on p "Sales Orders" at bounding box center [98, 80] width 34 height 9
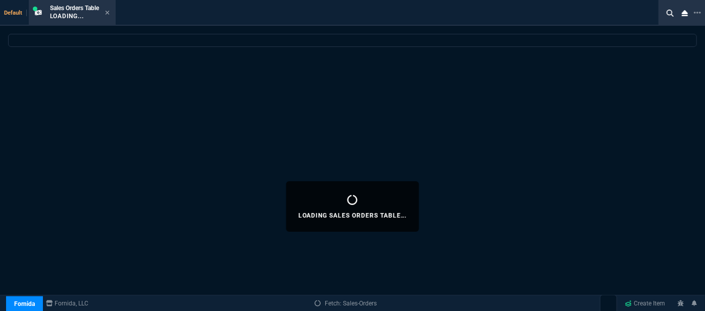
select select
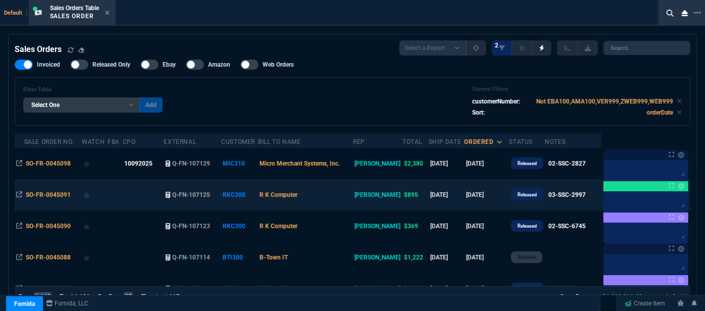
click at [344, 203] on td "R K Computer" at bounding box center [305, 194] width 95 height 31
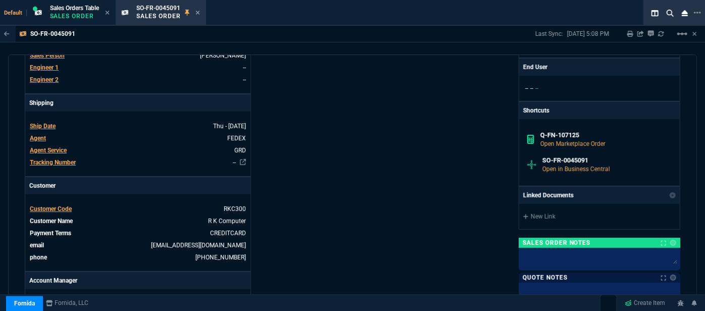
scroll to position [223, 0]
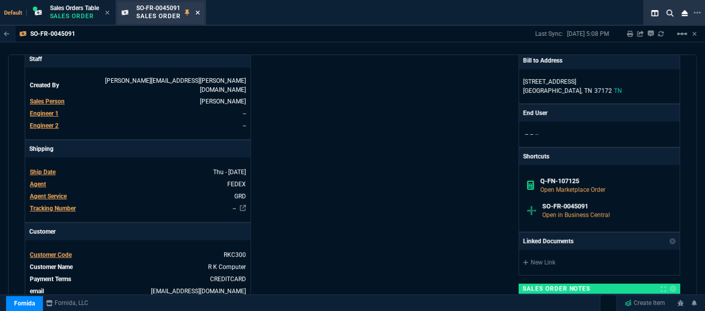
click at [199, 12] on icon at bounding box center [197, 13] width 5 height 6
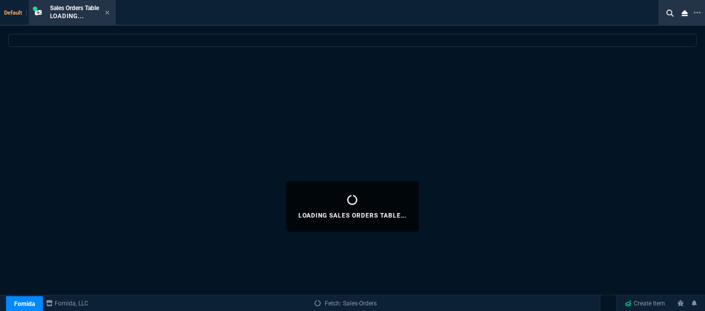
select select
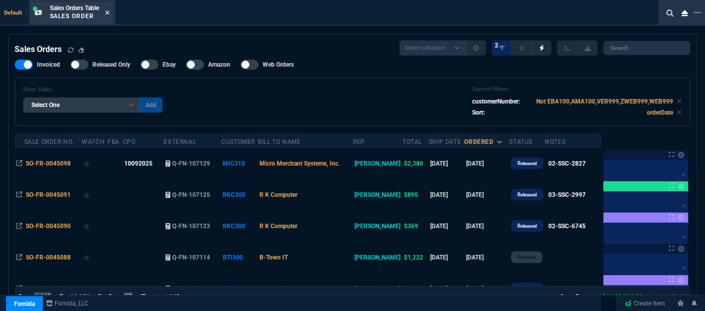
click at [110, 13] on icon at bounding box center [107, 13] width 5 height 6
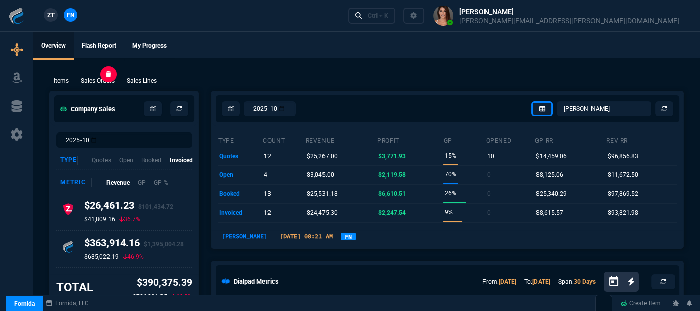
click at [94, 78] on p "Sales Orders" at bounding box center [98, 80] width 34 height 9
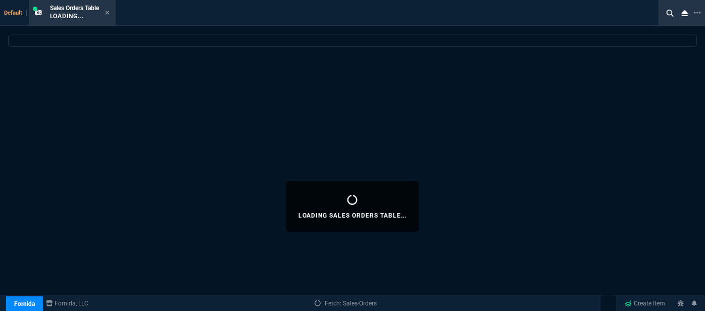
select select
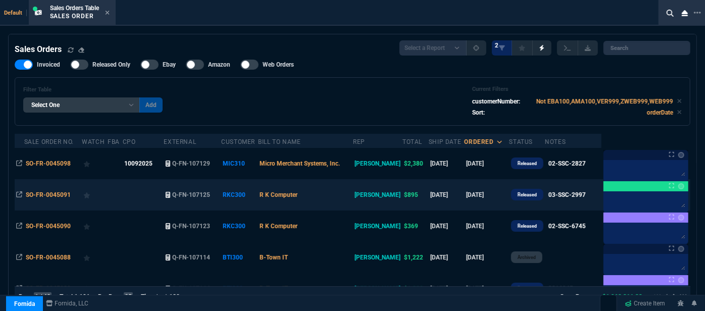
click at [155, 197] on td at bounding box center [143, 194] width 41 height 31
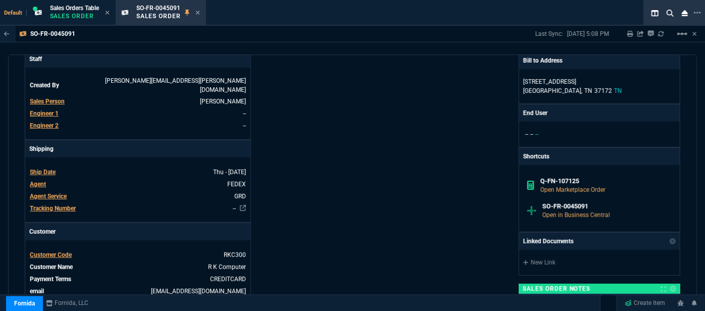
scroll to position [0, 0]
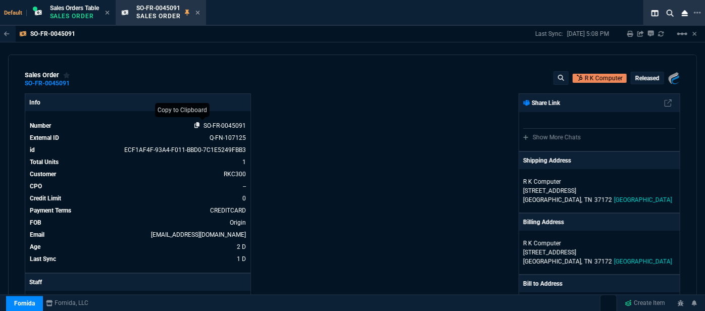
click at [194, 127] on icon at bounding box center [197, 125] width 6 height 6
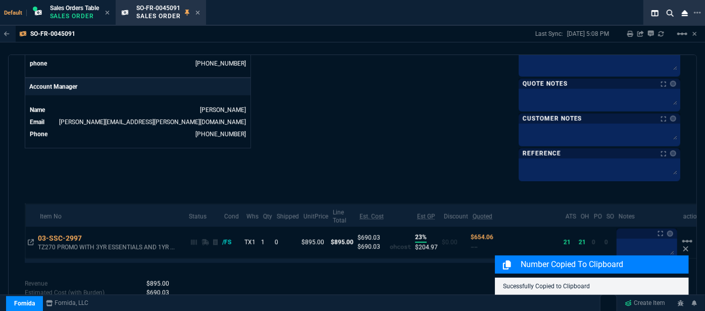
scroll to position [498, 0]
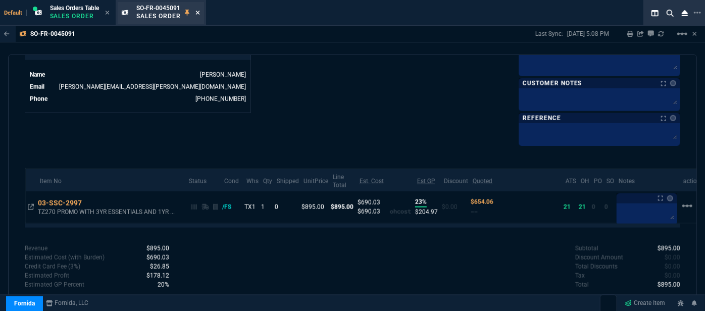
click at [200, 11] on icon at bounding box center [197, 13] width 5 height 6
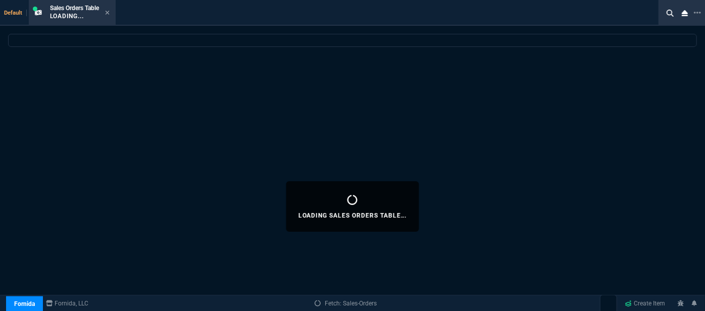
select select
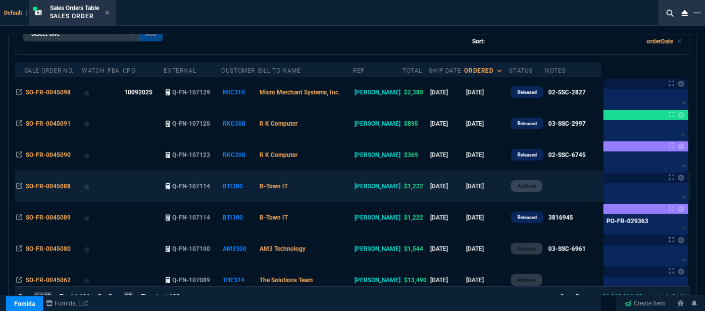
scroll to position [56, 0]
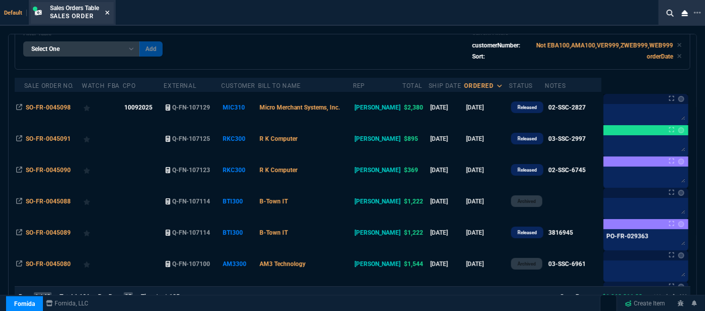
click at [108, 14] on icon at bounding box center [107, 13] width 4 height 4
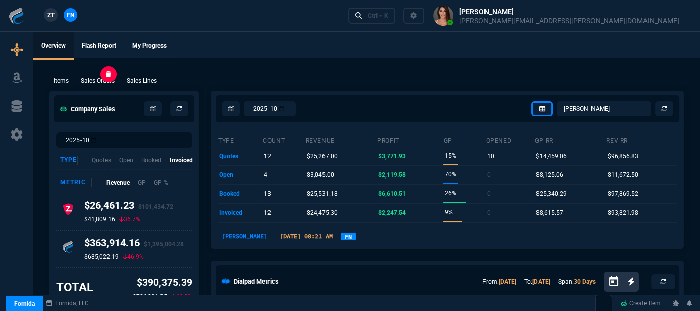
click at [101, 82] on p "Sales Orders" at bounding box center [98, 80] width 34 height 9
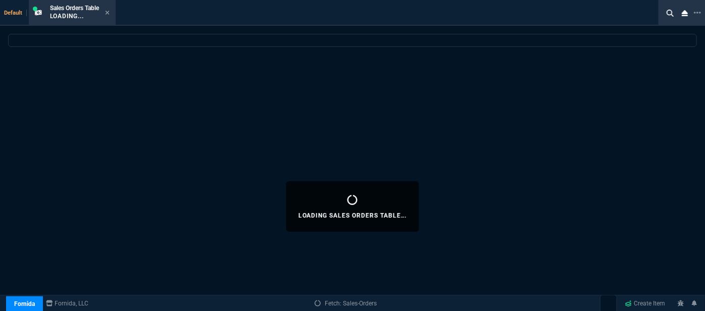
select select
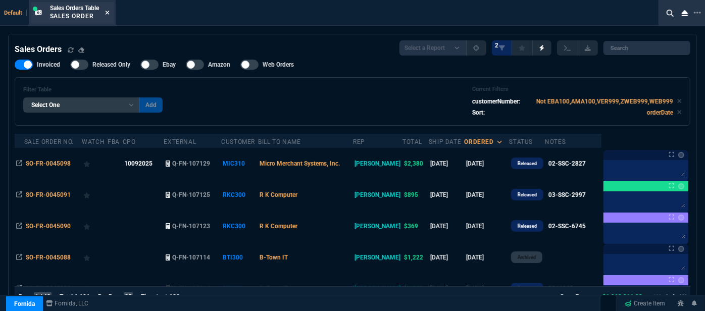
click at [106, 16] on nx-icon at bounding box center [107, 13] width 5 height 8
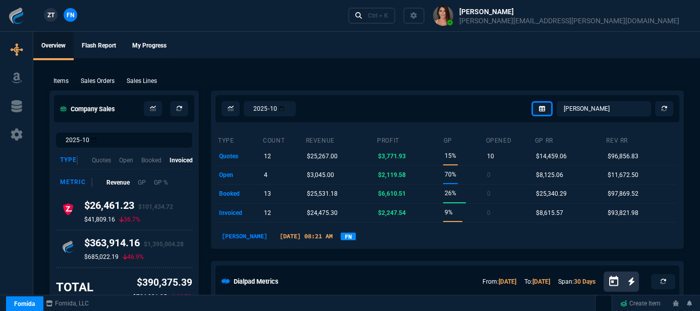
click at [97, 82] on p "Sales Orders" at bounding box center [98, 80] width 34 height 9
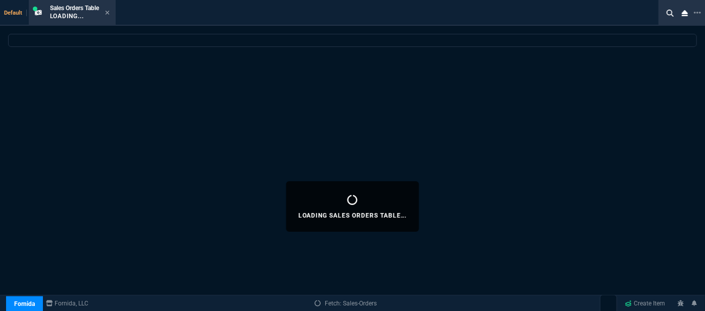
select select
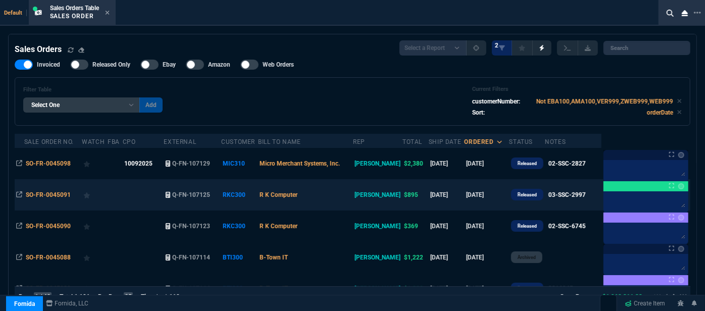
click at [353, 197] on td "R K Computer" at bounding box center [305, 194] width 95 height 31
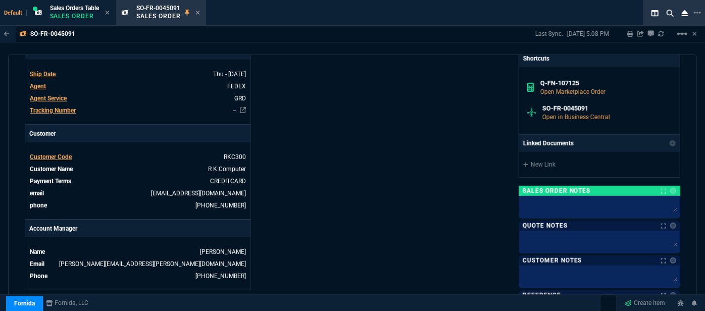
scroll to position [498, 0]
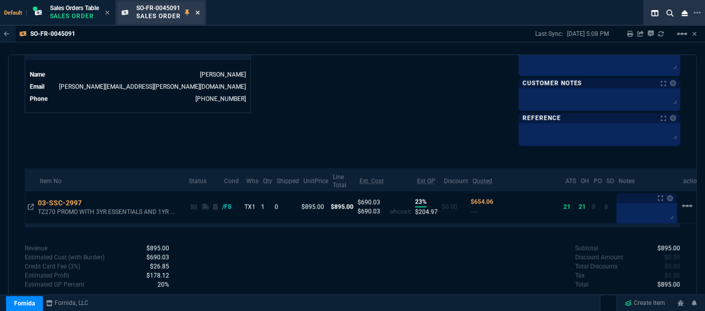
click at [198, 11] on icon at bounding box center [197, 13] width 4 height 4
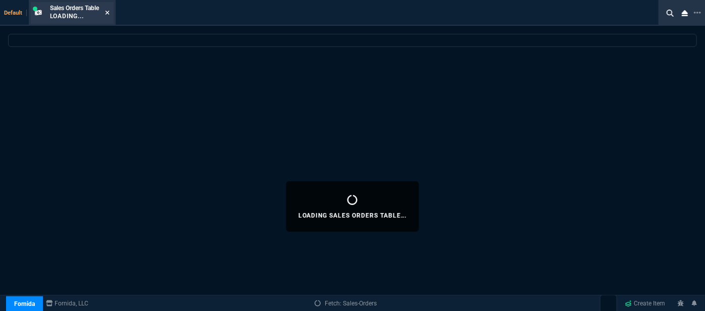
select select
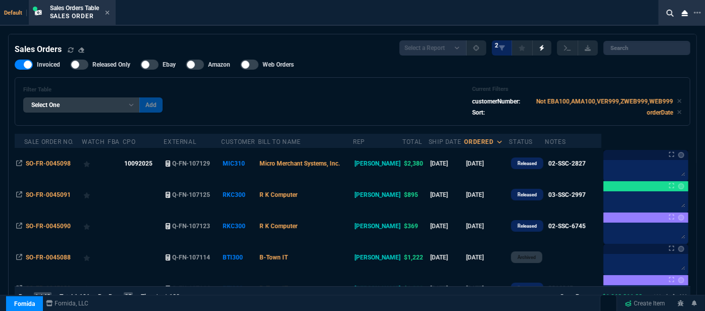
click at [107, 13] on icon at bounding box center [107, 13] width 5 height 6
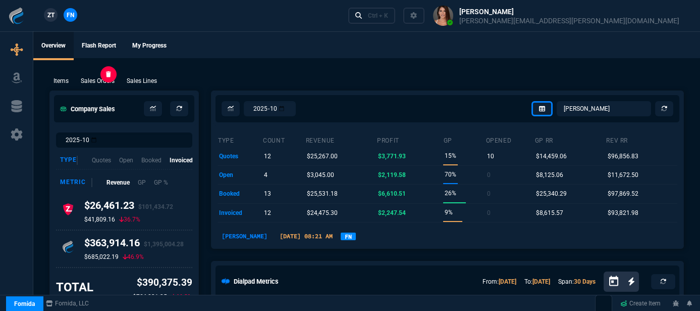
click at [106, 82] on p "Sales Orders" at bounding box center [98, 80] width 34 height 9
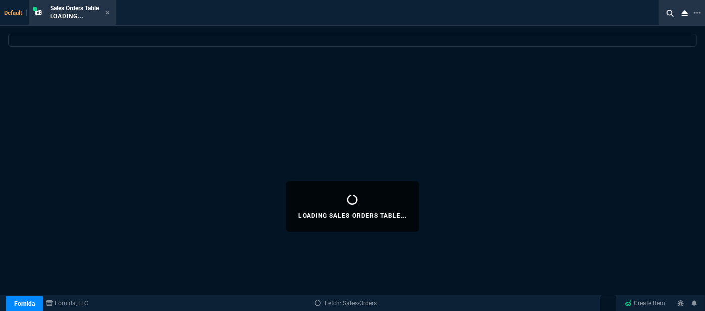
select select
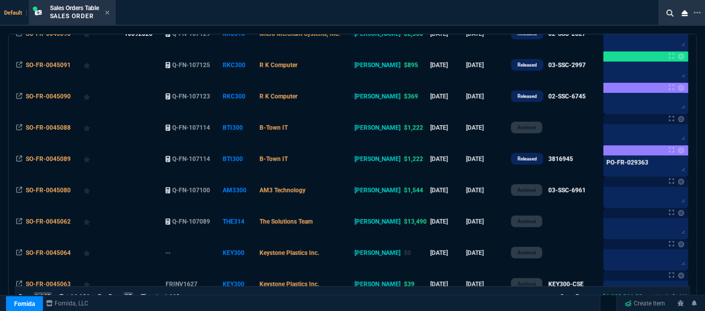
scroll to position [45, 0]
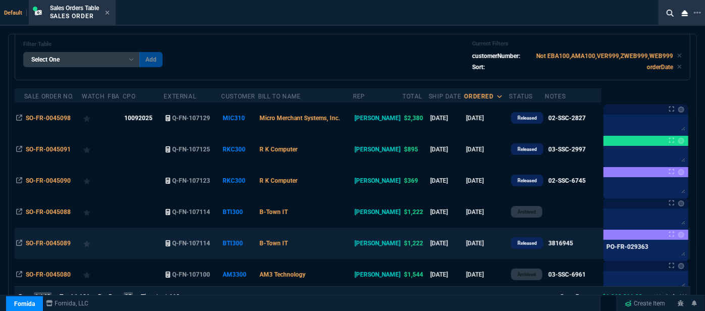
click at [346, 241] on td "B-Town IT" at bounding box center [305, 243] width 95 height 31
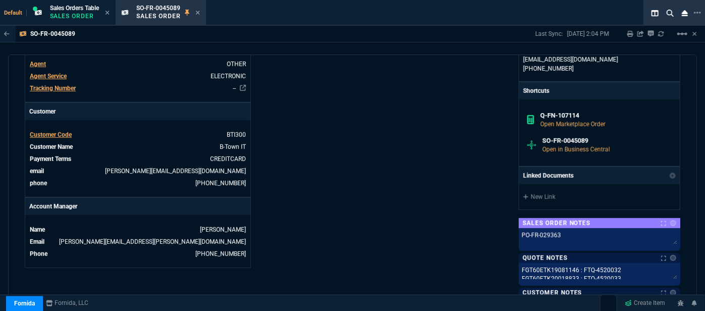
scroll to position [413, 0]
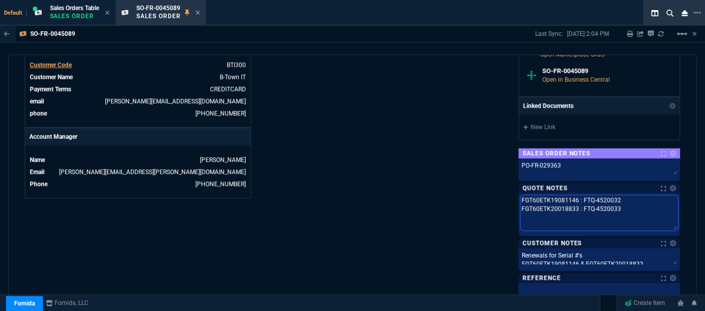
click at [595, 195] on textarea "FGT60ETK19081146 : FTQ-4520032 FGT60ETK20018833 : FTQ-4520033" at bounding box center [600, 212] width 158 height 35
drag, startPoint x: 574, startPoint y: 197, endPoint x: 516, endPoint y: 199, distance: 58.6
click at [519, 199] on div "FGT60ETK19081146 : FTQ-4520032 FGT60ETK20018833 : FTQ-4520033 FGT60ETK19081146 …" at bounding box center [600, 214] width 162 height 43
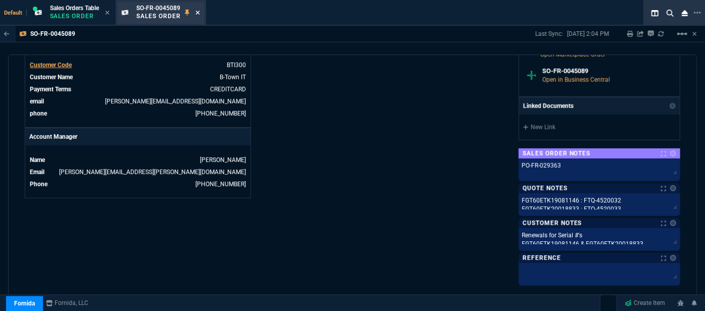
click at [199, 11] on icon at bounding box center [197, 13] width 5 height 6
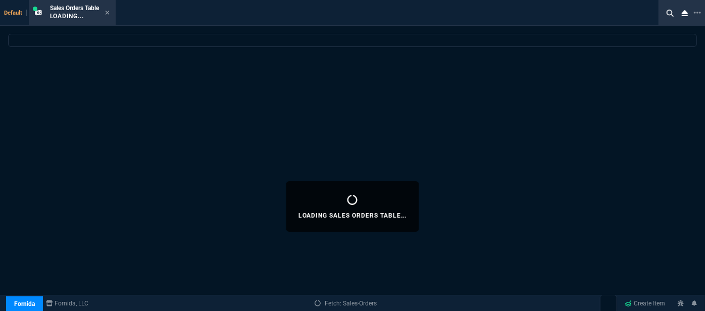
select select
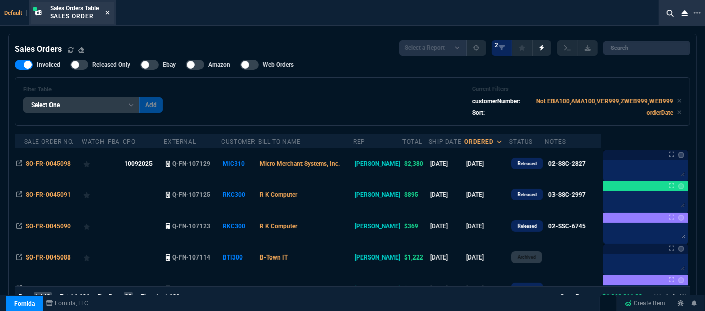
click at [109, 12] on icon at bounding box center [107, 13] width 4 height 4
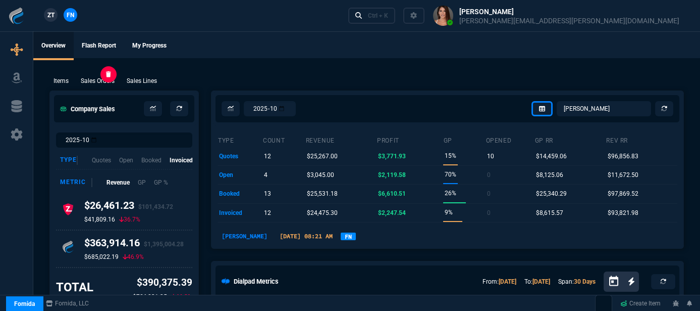
click at [112, 82] on p "Sales Orders" at bounding box center [98, 80] width 34 height 9
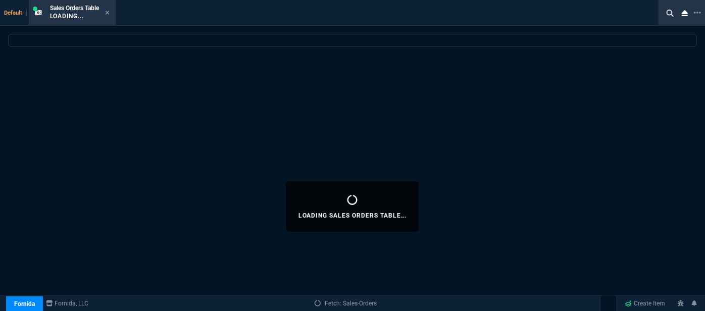
select select
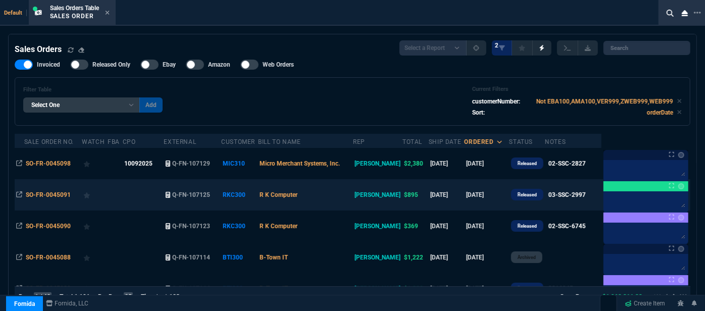
click at [146, 201] on td at bounding box center [143, 194] width 41 height 31
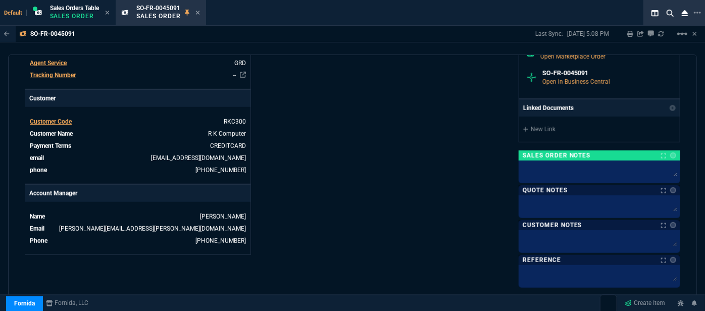
scroll to position [459, 0]
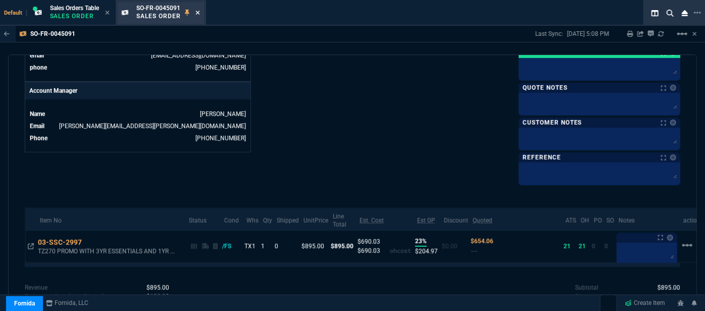
click at [200, 13] on icon at bounding box center [197, 13] width 5 height 6
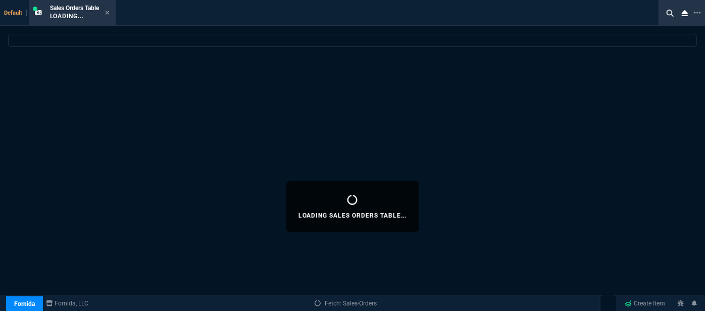
select select
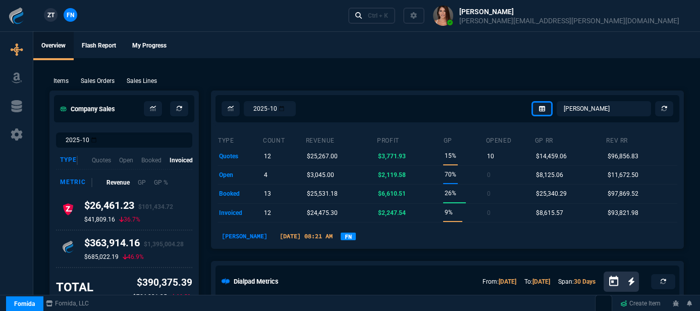
click at [86, 74] on div "Items Sales Orders Sales Lines Add Link" at bounding box center [366, 80] width 635 height 12
click at [81, 84] on p "Sales Orders" at bounding box center [98, 80] width 34 height 9
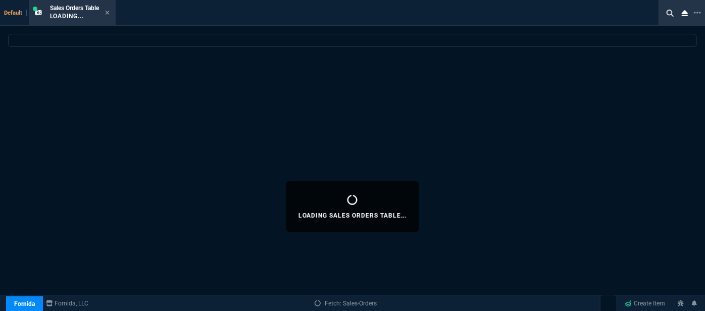
select select
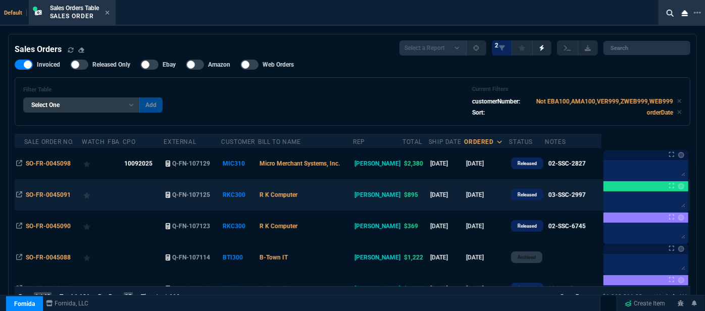
click at [353, 195] on td "R K Computer" at bounding box center [305, 194] width 95 height 31
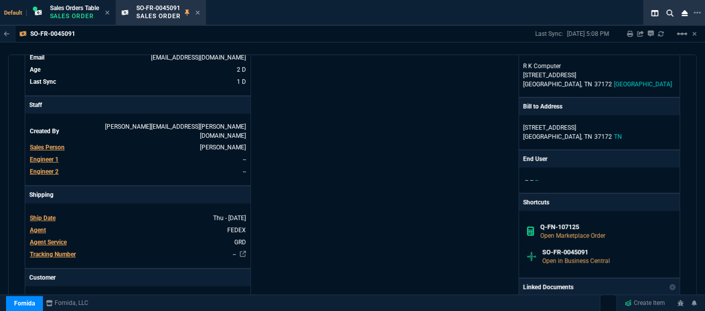
scroll to position [0, 0]
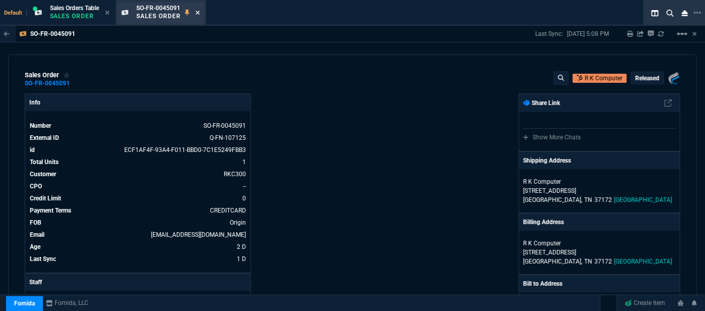
click at [198, 12] on icon at bounding box center [197, 13] width 4 height 4
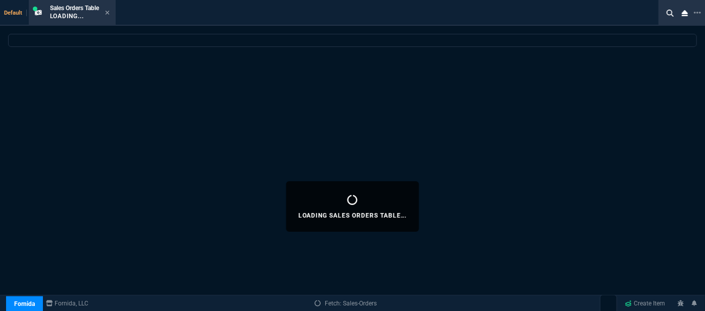
select select
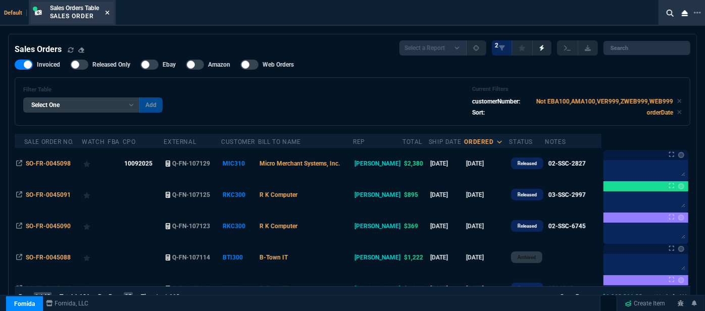
click at [108, 13] on icon at bounding box center [107, 13] width 5 height 6
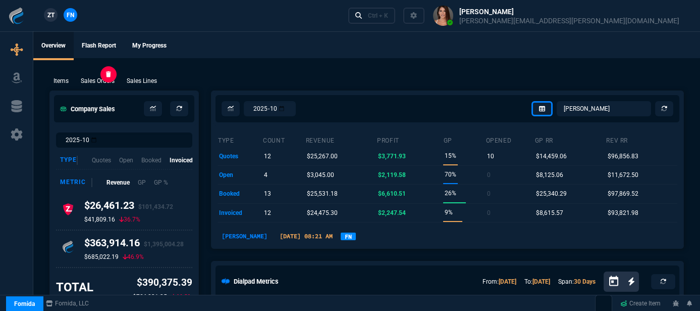
click at [105, 76] on p "Sales Orders" at bounding box center [98, 80] width 34 height 9
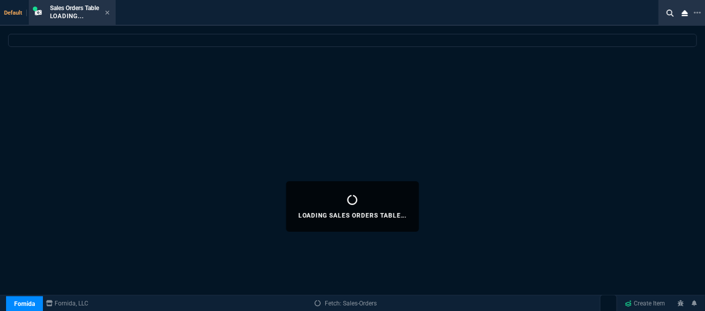
select select
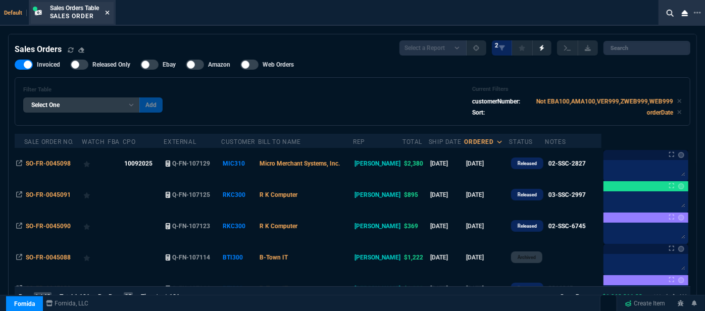
click at [107, 11] on icon at bounding box center [107, 13] width 5 height 6
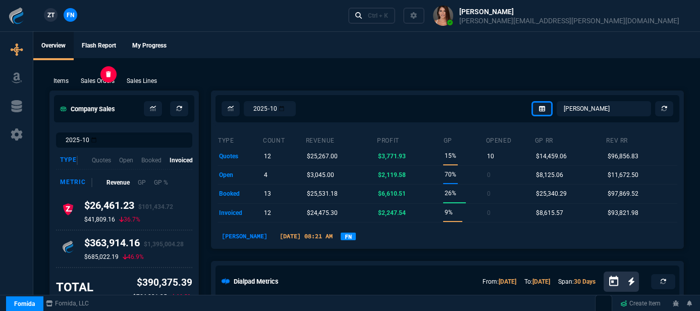
click at [95, 80] on p "Sales Orders" at bounding box center [98, 80] width 34 height 9
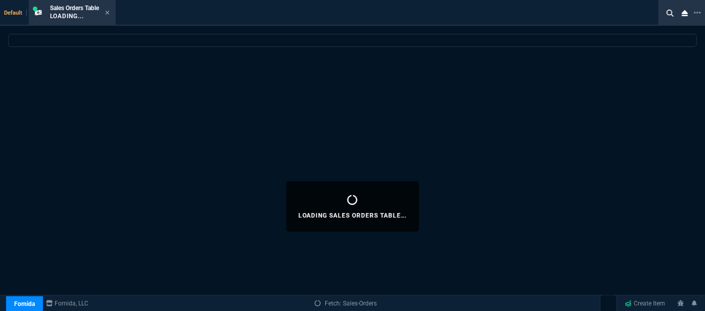
select select
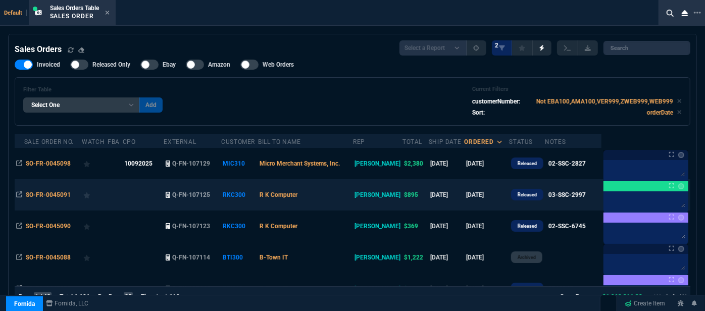
click at [344, 195] on td "R K Computer" at bounding box center [305, 194] width 95 height 31
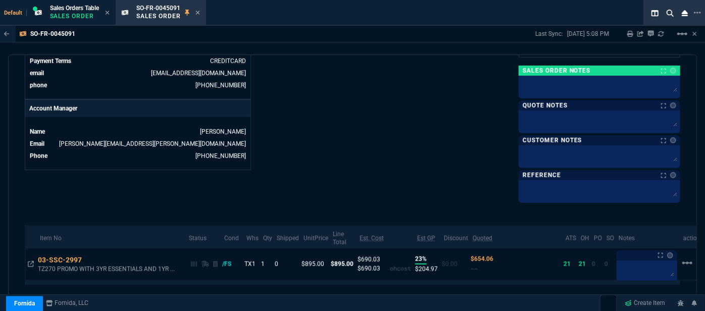
scroll to position [498, 0]
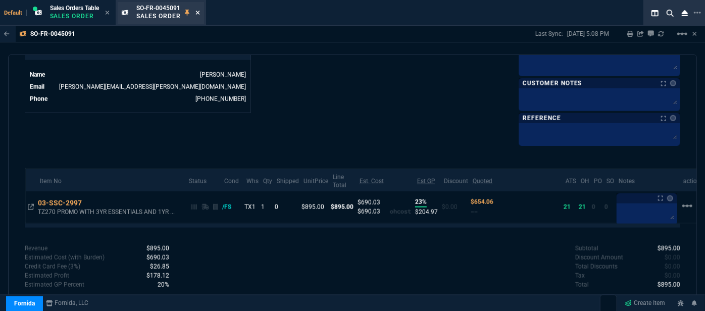
click at [199, 11] on icon at bounding box center [197, 13] width 5 height 6
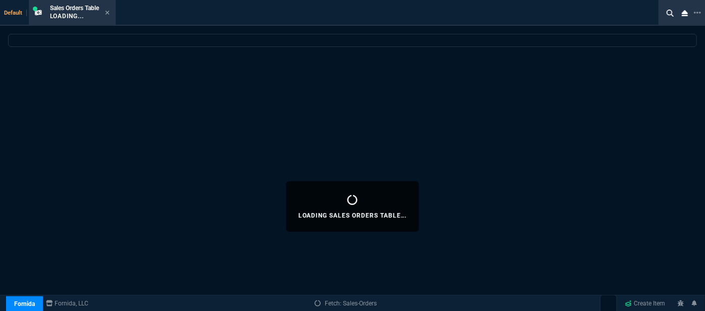
select select
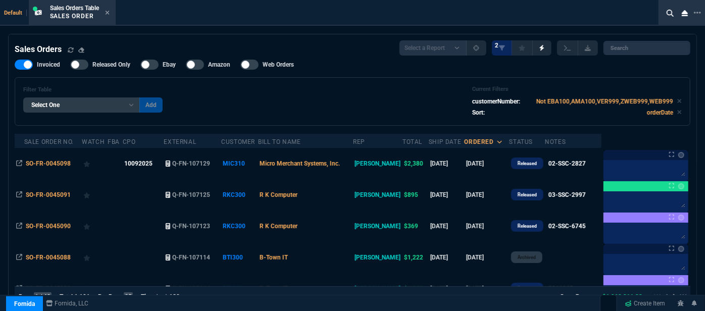
scroll to position [183, 0]
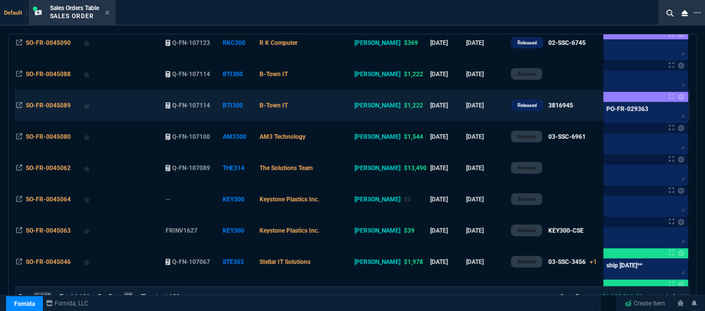
click at [353, 107] on td "B-Town IT" at bounding box center [305, 105] width 95 height 31
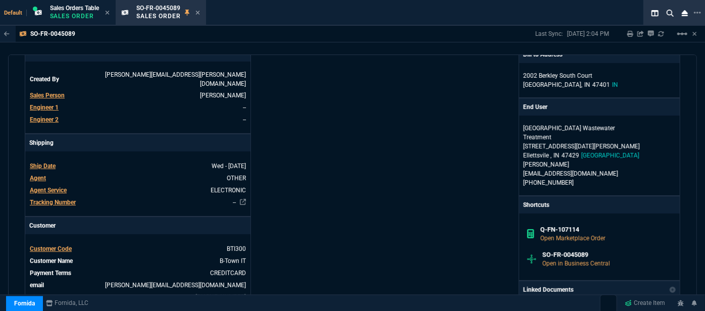
scroll to position [459, 0]
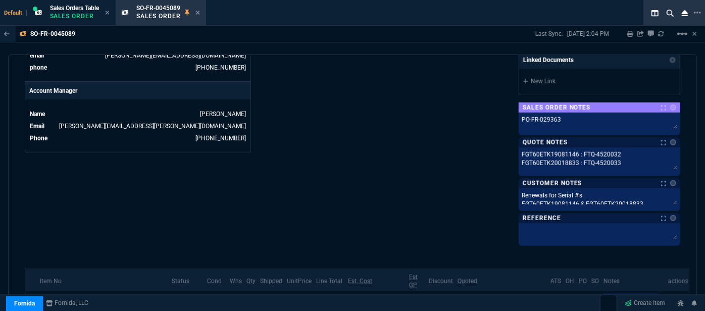
drag, startPoint x: 669, startPoint y: 152, endPoint x: 668, endPoint y: 159, distance: 6.6
click at [668, 159] on textarea "FGT60ETK19081146 : FTQ-4520032 FGT60ETK20018833 : FTQ-4520033" at bounding box center [600, 159] width 158 height 21
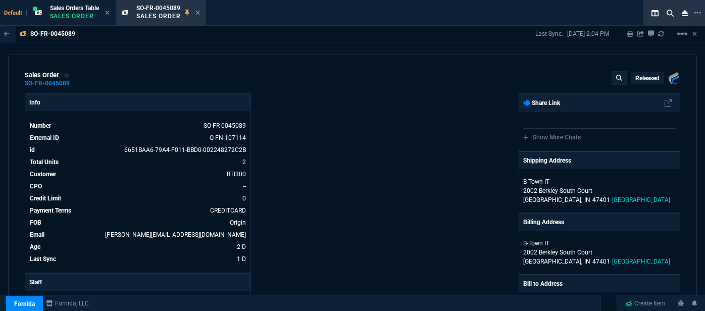
select select "12: [PERSON_NAME]"
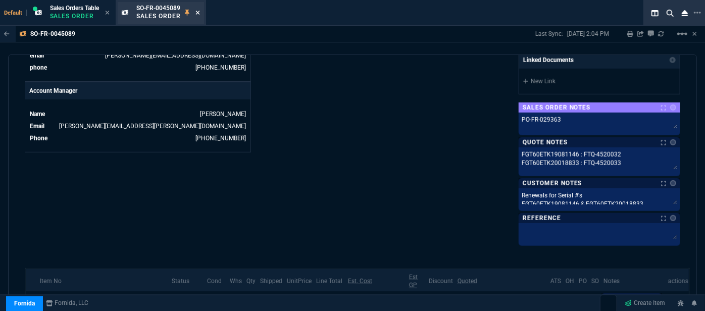
click at [199, 11] on icon at bounding box center [197, 13] width 5 height 6
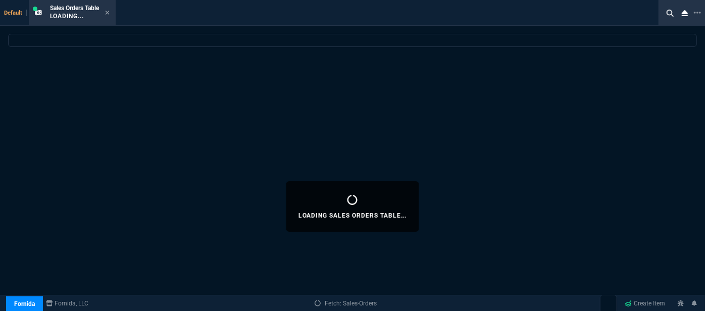
click at [108, 12] on icon at bounding box center [107, 13] width 4 height 4
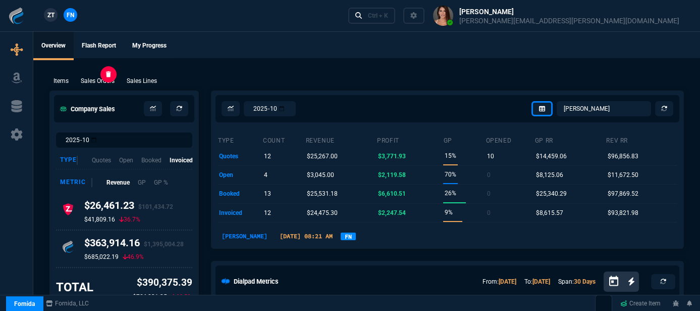
click at [105, 77] on p "Sales Orders" at bounding box center [98, 80] width 34 height 9
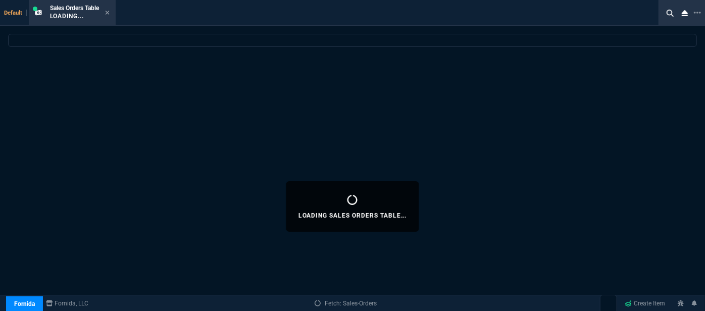
select select
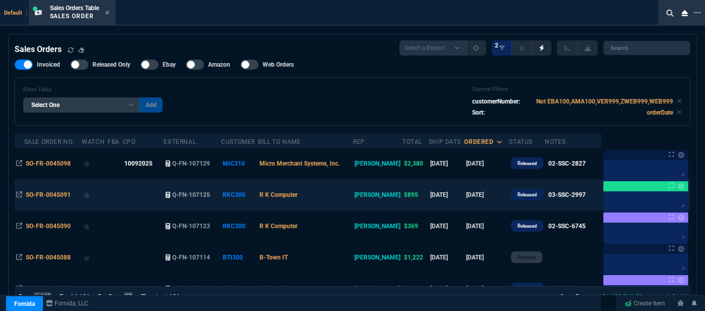
click at [342, 200] on td "R K Computer" at bounding box center [305, 194] width 95 height 31
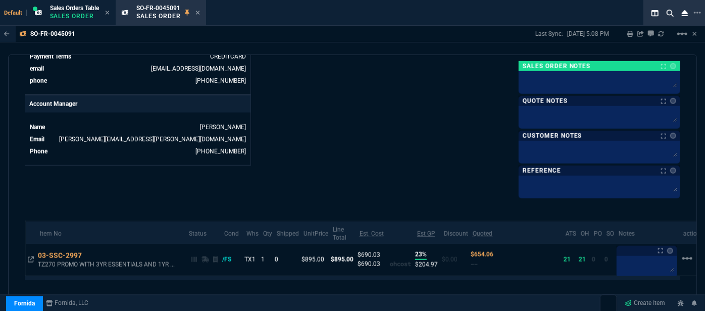
scroll to position [498, 0]
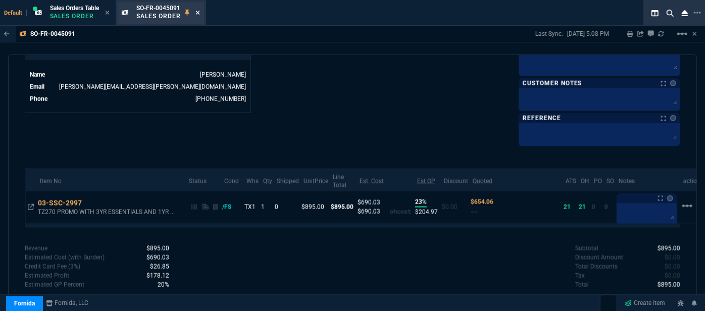
click at [200, 13] on icon at bounding box center [197, 13] width 5 height 6
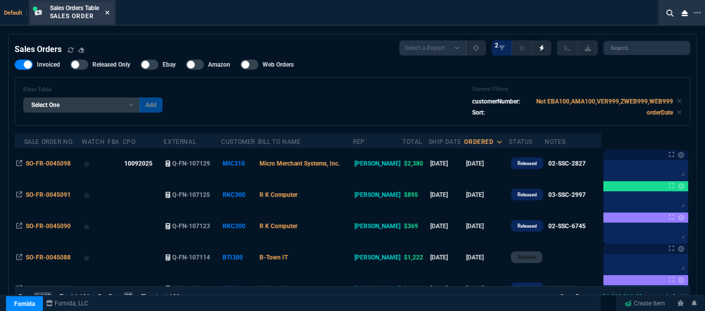
click at [109, 12] on icon at bounding box center [107, 13] width 4 height 4
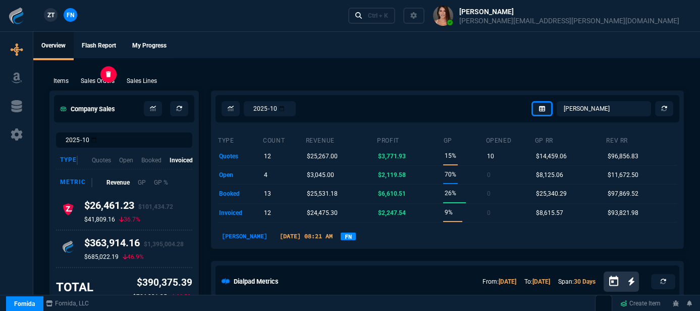
click at [93, 82] on p "Sales Orders" at bounding box center [98, 80] width 34 height 9
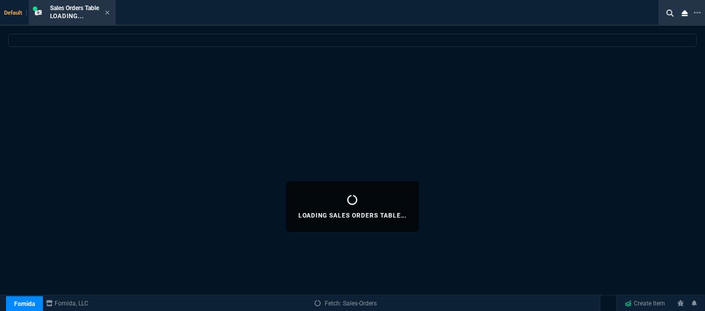
select select
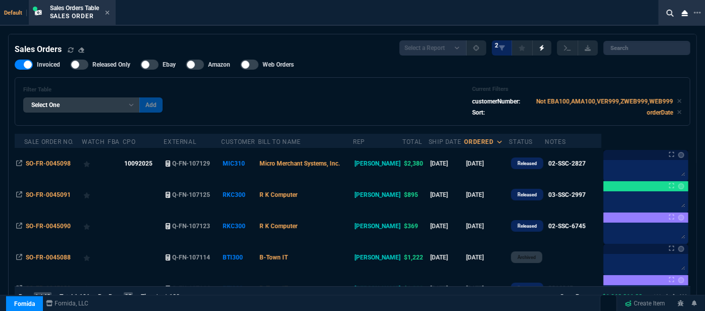
click at [346, 200] on td "R K Computer" at bounding box center [305, 194] width 95 height 31
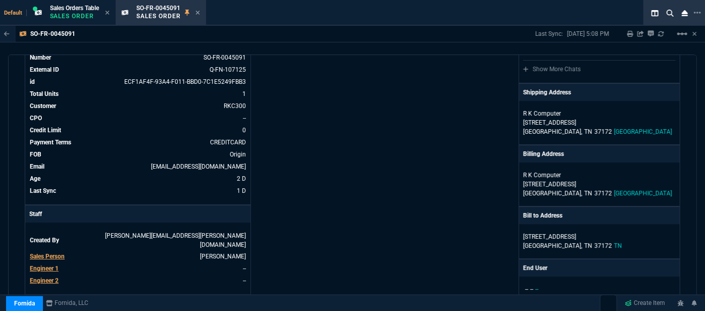
scroll to position [229, 0]
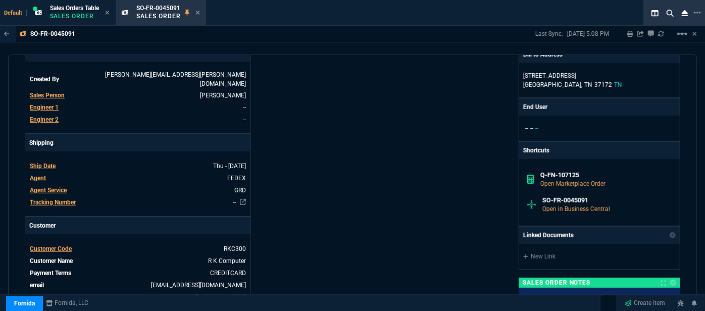
click at [200, 10] on fa-icon at bounding box center [197, 13] width 5 height 7
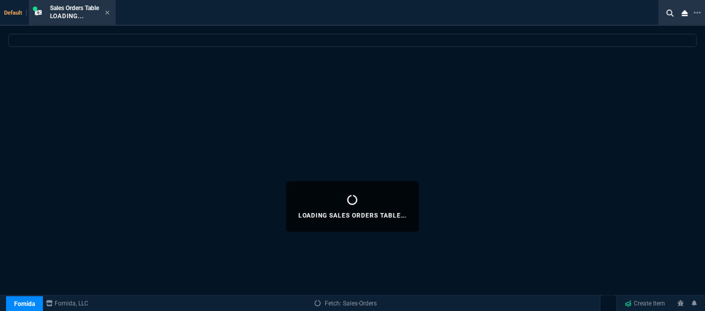
select select
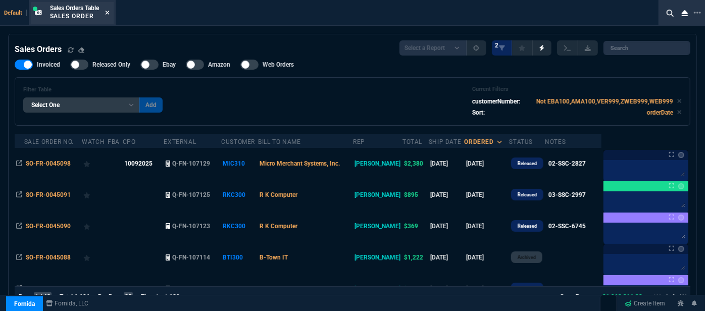
click at [109, 11] on icon at bounding box center [107, 13] width 4 height 4
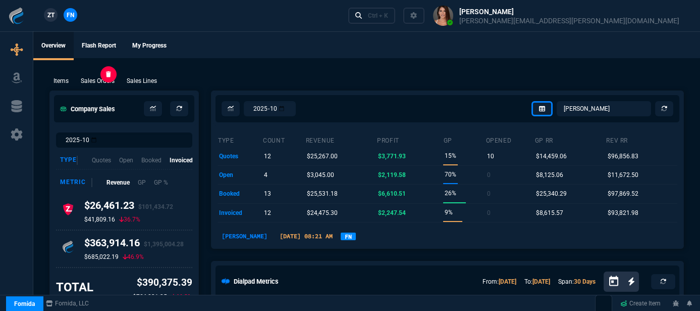
click at [113, 81] on p "Sales Orders" at bounding box center [98, 80] width 34 height 9
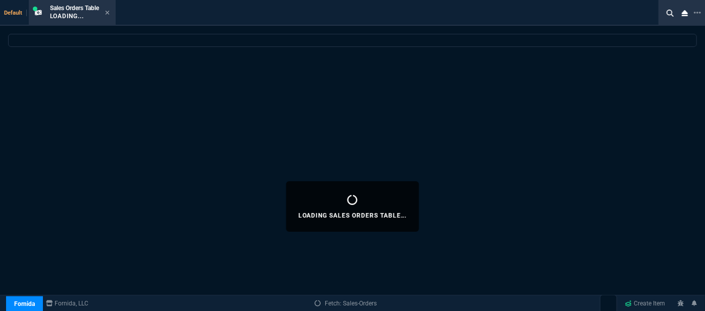
select select
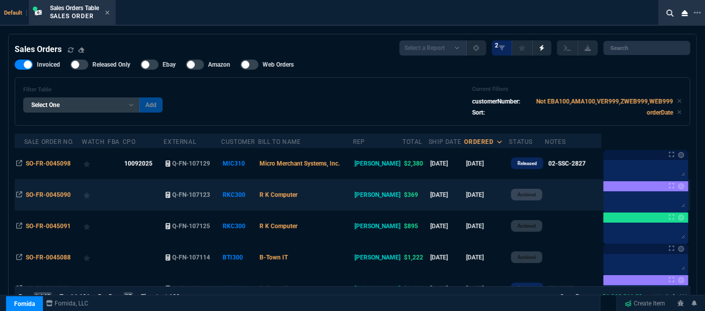
click at [353, 196] on td "R K Computer" at bounding box center [305, 194] width 95 height 31
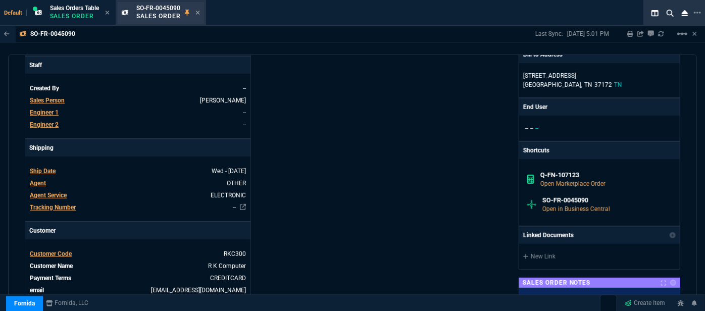
click at [196, 12] on div "SO-FR-0045090 Sales Order" at bounding box center [168, 13] width 64 height 18
click at [199, 13] on icon at bounding box center [197, 13] width 4 height 4
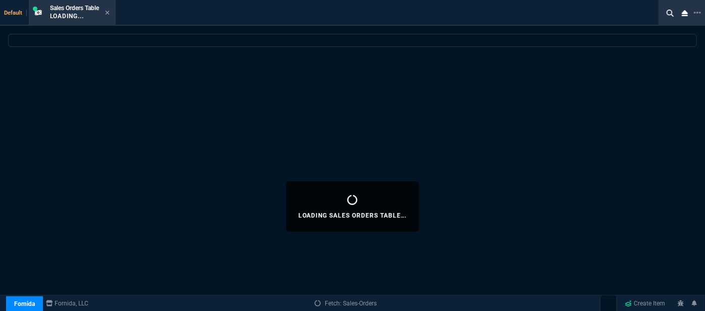
select select
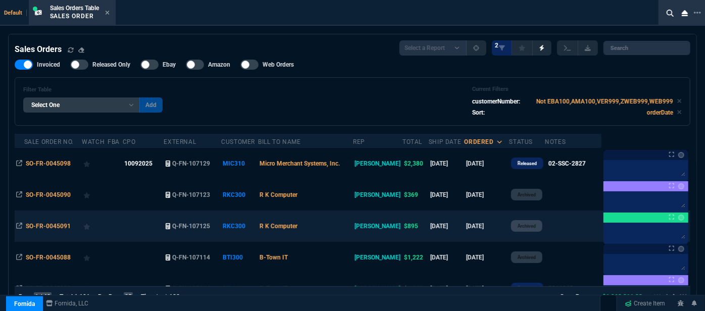
click at [348, 229] on td "R K Computer" at bounding box center [305, 226] width 95 height 31
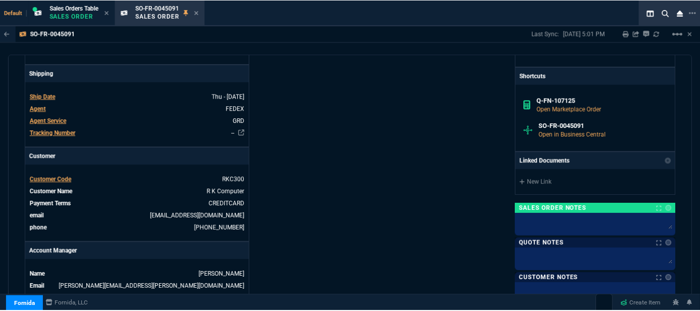
scroll to position [367, 0]
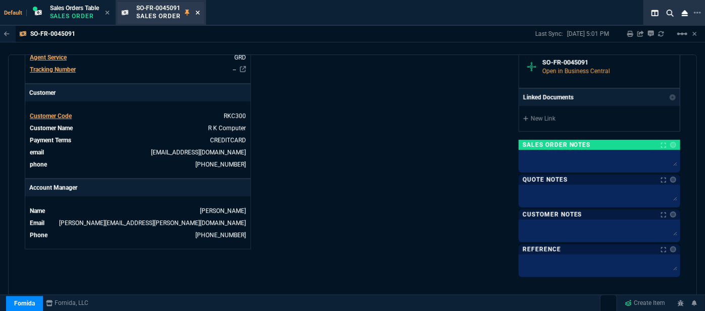
click at [200, 13] on icon at bounding box center [197, 13] width 5 height 6
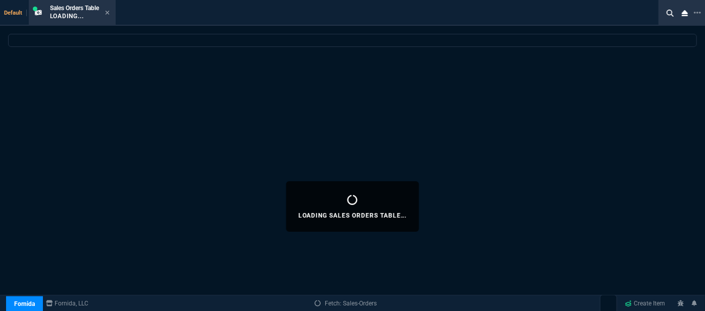
click at [110, 15] on icon at bounding box center [107, 13] width 5 height 6
